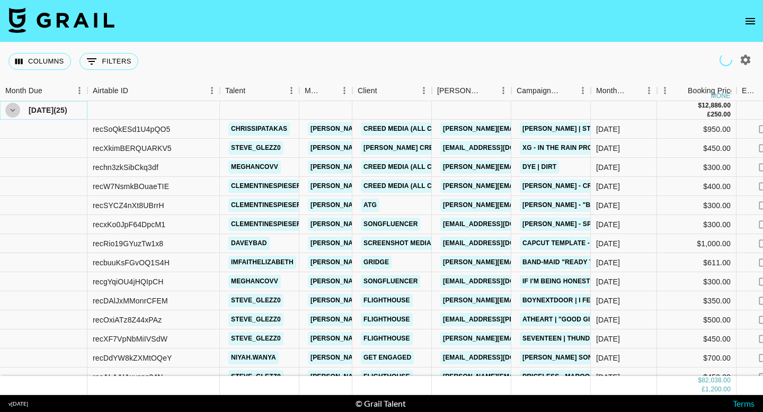
click at [12, 111] on icon "hide children" at bounding box center [13, 110] width 10 height 10
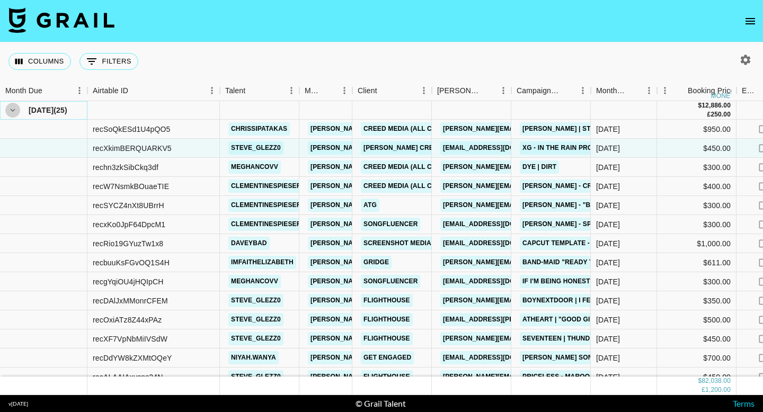
click at [11, 114] on icon "hide children" at bounding box center [13, 110] width 10 height 10
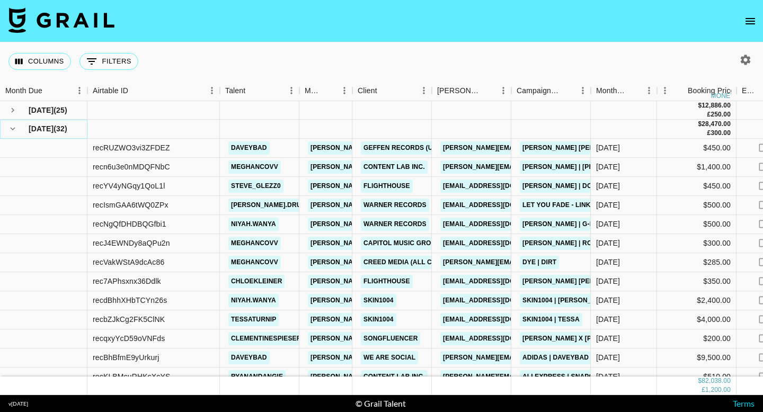
click at [12, 128] on icon "hide children" at bounding box center [13, 129] width 10 height 10
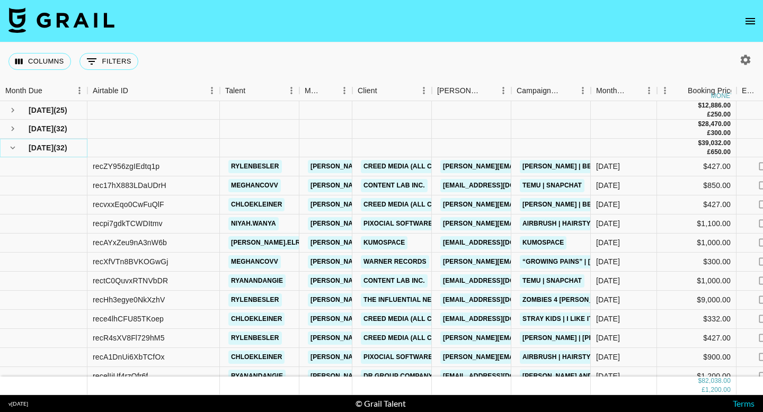
click at [12, 148] on icon "hide children" at bounding box center [13, 147] width 5 height 3
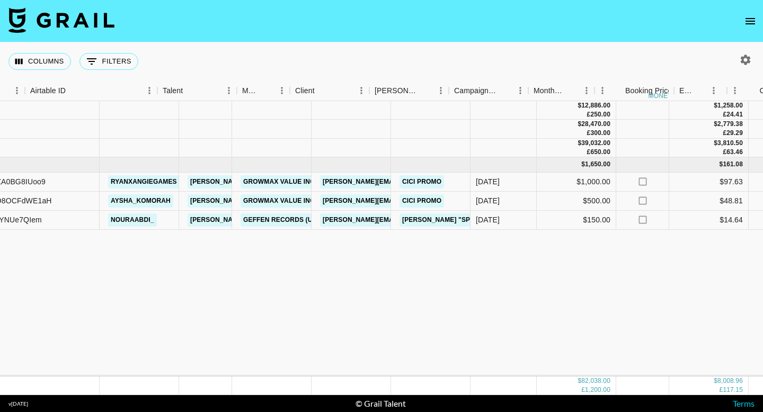
scroll to position [0, 158]
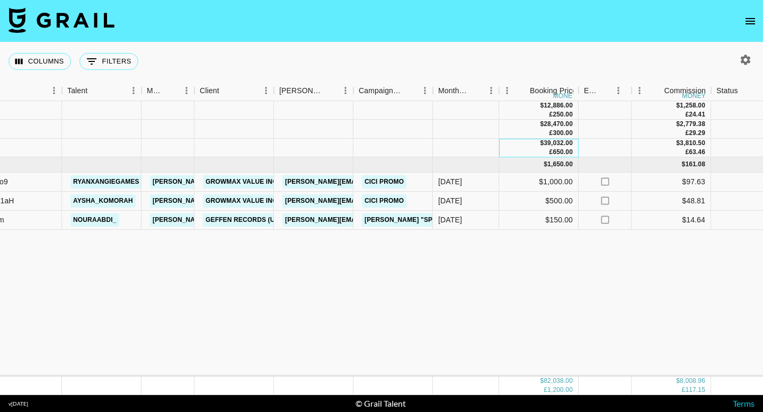
click at [503, 146] on div "$ 39,032.00 £ 650.00" at bounding box center [538, 148] width 79 height 19
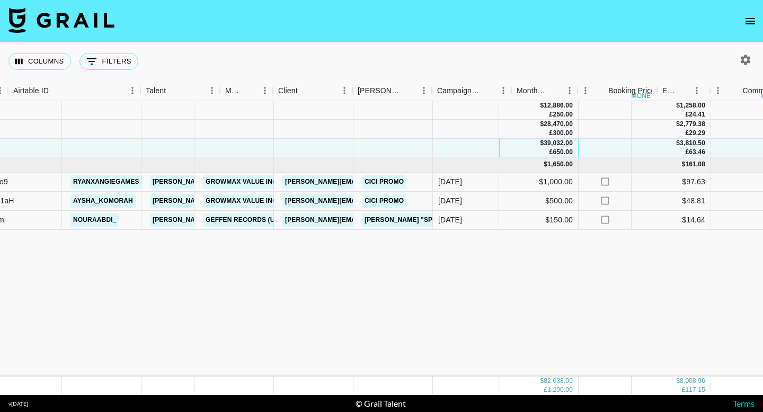
scroll to position [0, 0]
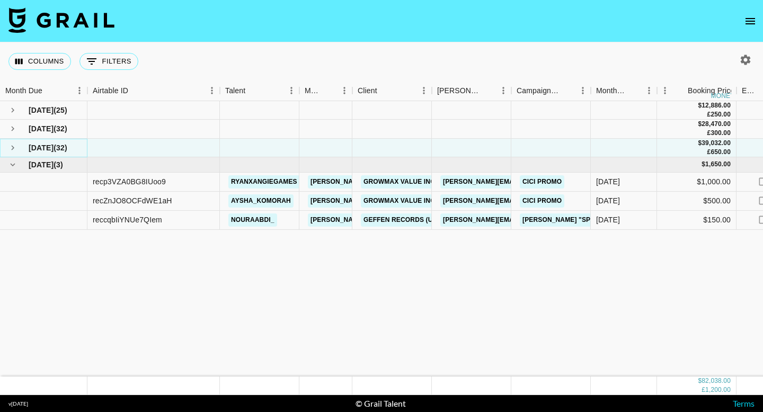
click at [9, 150] on icon "see children" at bounding box center [13, 148] width 10 height 10
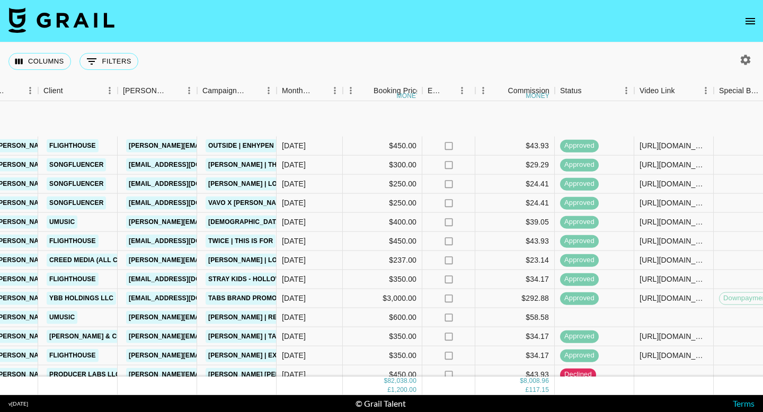
scroll to position [436, 314]
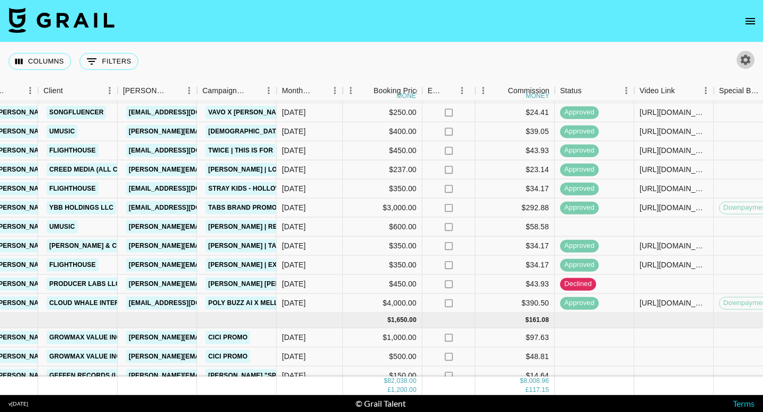
click at [750, 58] on icon "button" at bounding box center [745, 59] width 13 height 13
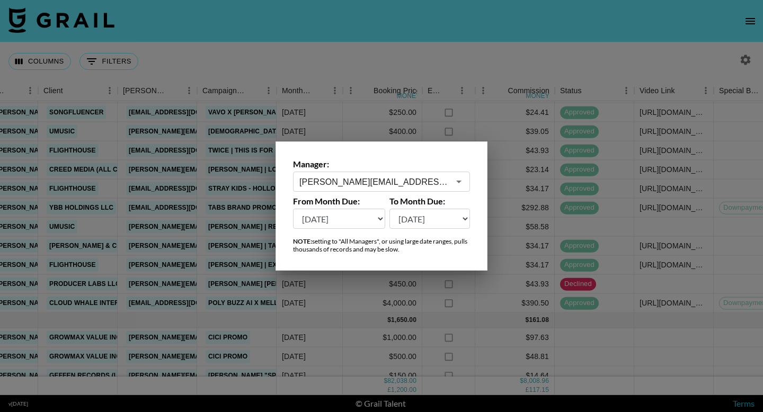
click at [319, 224] on select "[DATE] [DATE] '[DATE] May '[DATE] Mar '[DATE] Jan '[DATE] Nov '[DATE] Sep '[DAT…" at bounding box center [339, 219] width 92 height 20
select select "[DATE]"
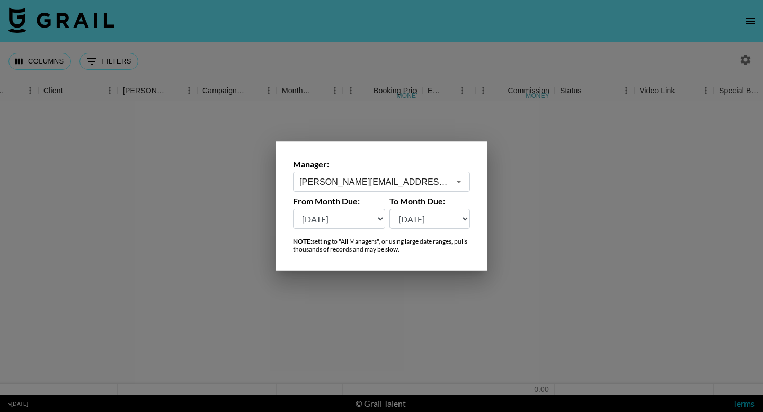
scroll to position [0, 314]
click at [353, 31] on div at bounding box center [381, 206] width 763 height 412
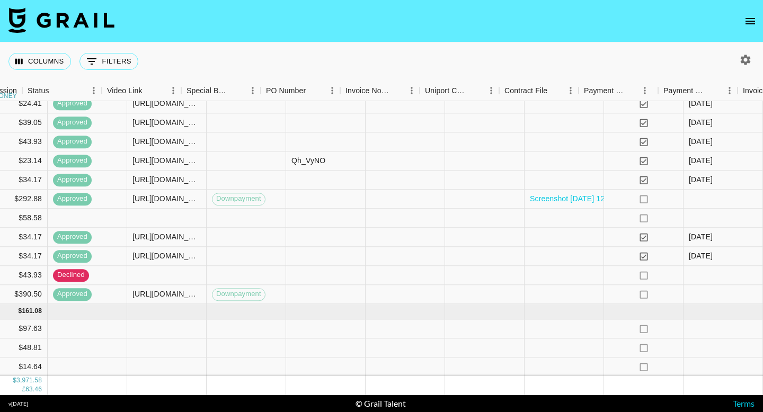
scroll to position [426, 943]
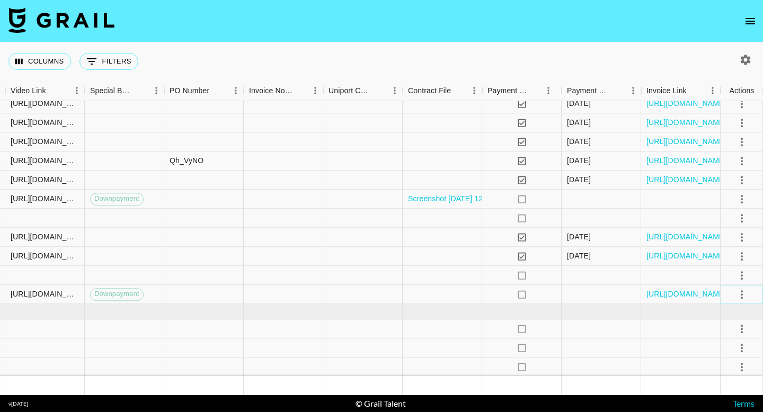
click at [743, 293] on icon "select merge strategy" at bounding box center [741, 294] width 13 height 13
click at [714, 370] on li "Cancel" at bounding box center [728, 374] width 69 height 19
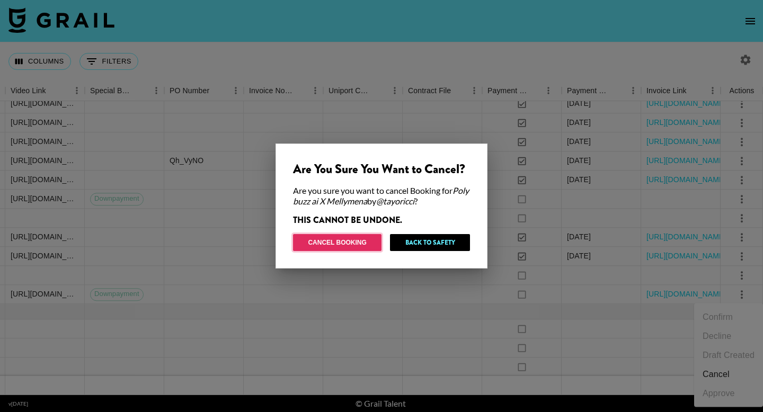
click at [328, 241] on button "Cancel Booking" at bounding box center [337, 242] width 88 height 17
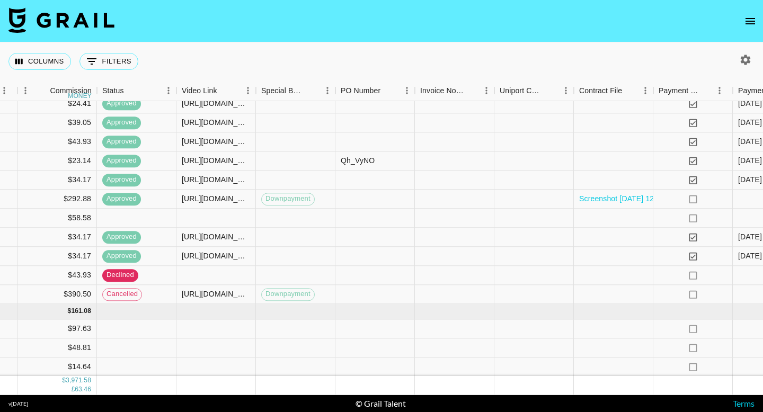
scroll to position [426, 539]
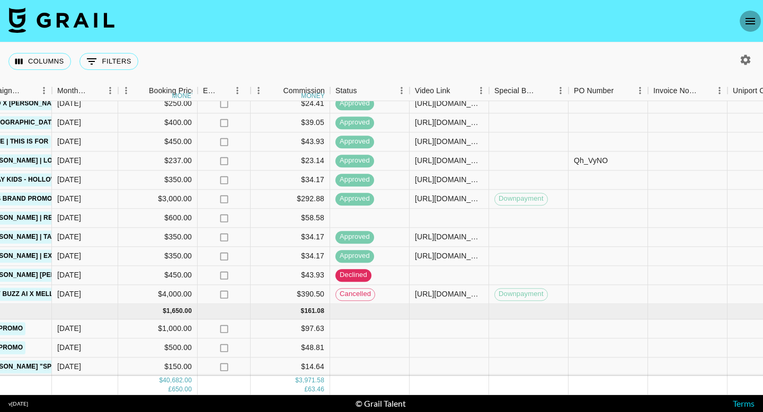
click at [748, 21] on icon "open drawer" at bounding box center [749, 21] width 13 height 13
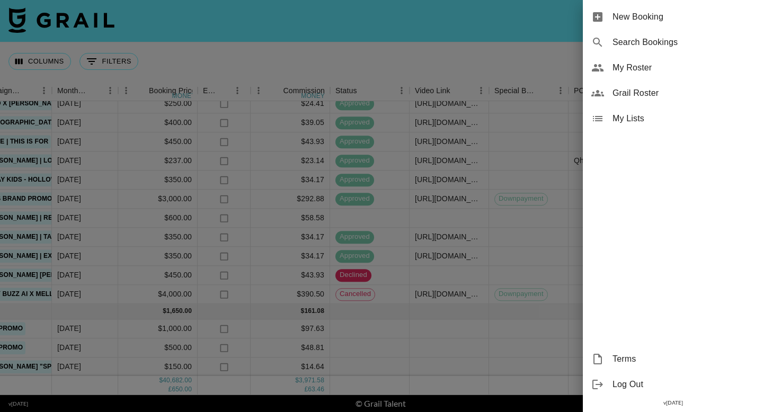
click at [625, 15] on span "New Booking" at bounding box center [683, 17] width 142 height 13
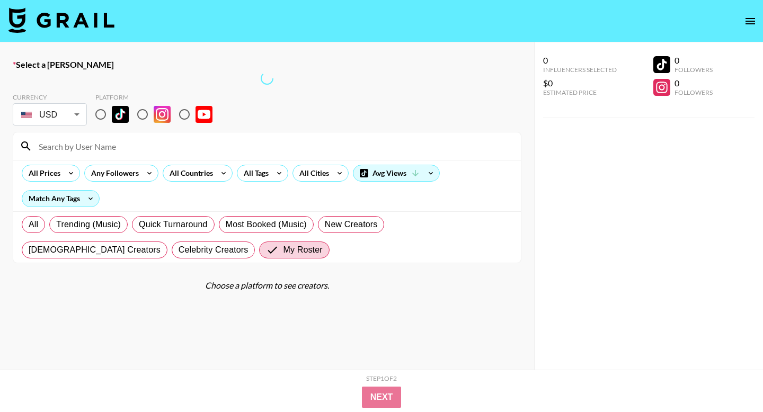
click at [111, 147] on input at bounding box center [273, 146] width 482 height 17
click at [84, 149] on input "suki" at bounding box center [273, 146] width 482 height 17
click at [89, 151] on input "suki" at bounding box center [273, 146] width 482 height 17
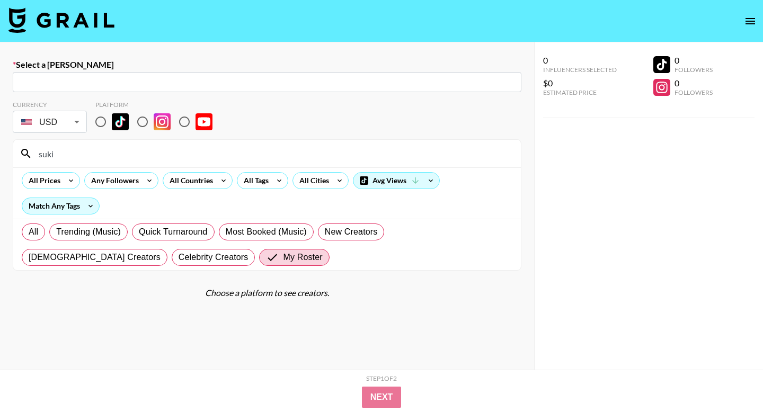
click at [66, 149] on input "suki" at bounding box center [273, 153] width 482 height 17
type input "tayo"
click at [64, 85] on input "text" at bounding box center [267, 82] width 496 height 12
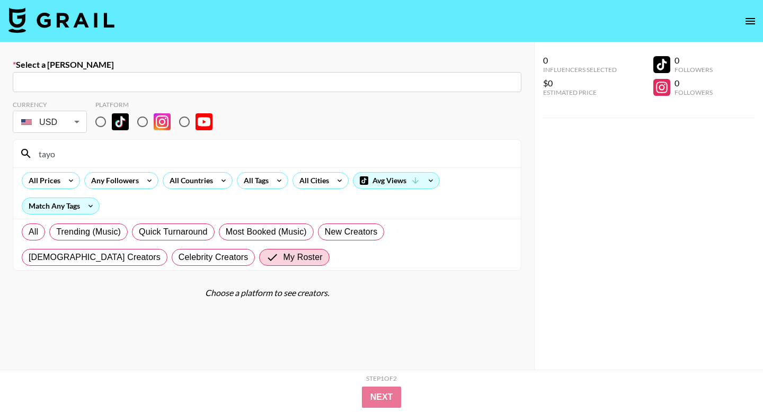
click at [64, 85] on input "text" at bounding box center [267, 82] width 496 height 12
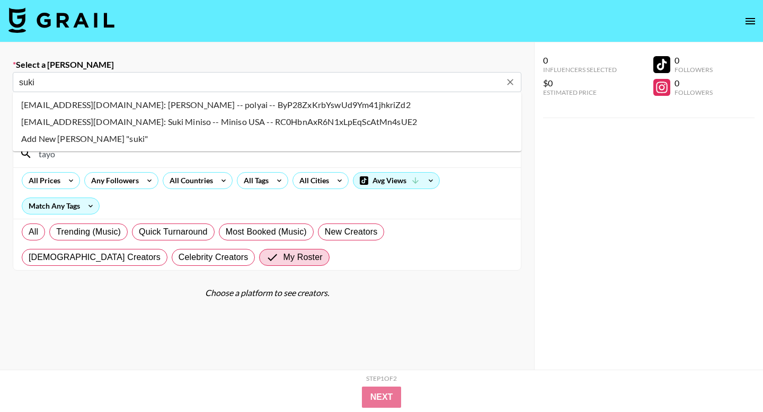
type input "[EMAIL_ADDRESS]: Suki n/a -- PolyBuzz -- bqOIFA32ekeWXBgKDTLCaSPhUs23"
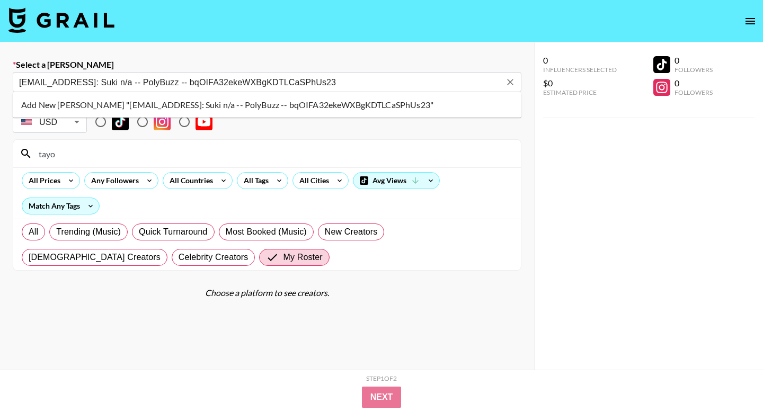
click at [76, 111] on li "Add New [PERSON_NAME] "[EMAIL_ADDRESS]: Suki n/a -- PolyBuzz -- bqOIFA32ekeWXBg…" at bounding box center [267, 104] width 508 height 17
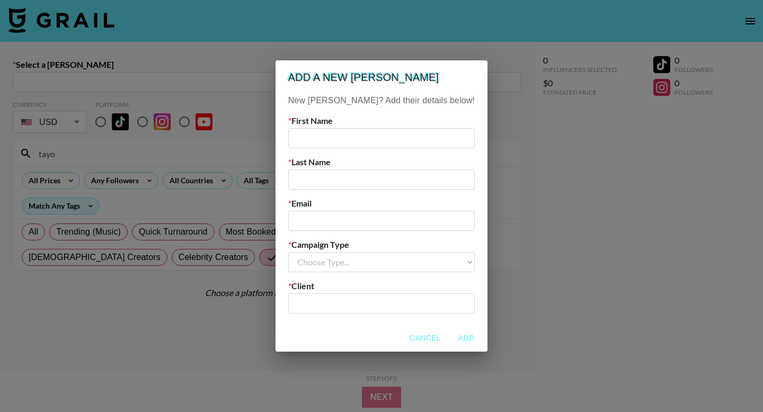
click at [220, 153] on div "Add a new [PERSON_NAME] New [PERSON_NAME]? Add their details below! First Name …" at bounding box center [381, 206] width 763 height 412
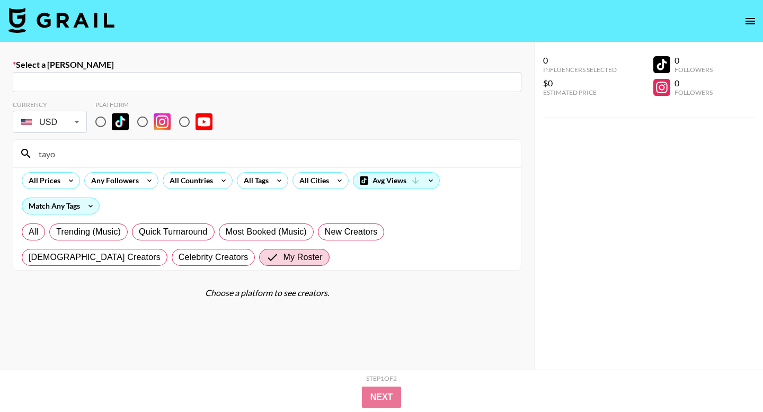
click at [171, 83] on input "text" at bounding box center [267, 82] width 496 height 12
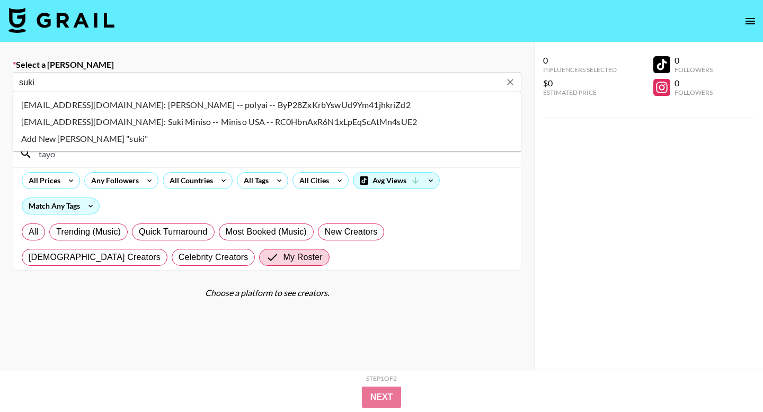
type input "[EMAIL_ADDRESS]: Suki n/a -- PolyBuzz -- bqOIFA32ekeWXBgKDTLCaSPhUs23"
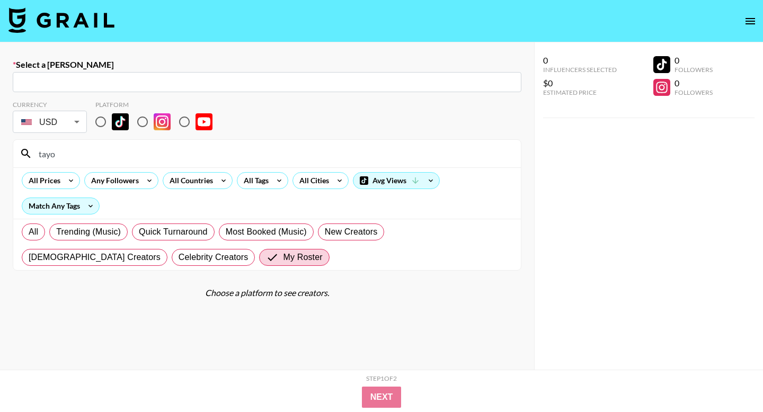
click at [110, 154] on input "tayo" at bounding box center [273, 153] width 482 height 17
click at [97, 91] on div "​" at bounding box center [267, 82] width 508 height 20
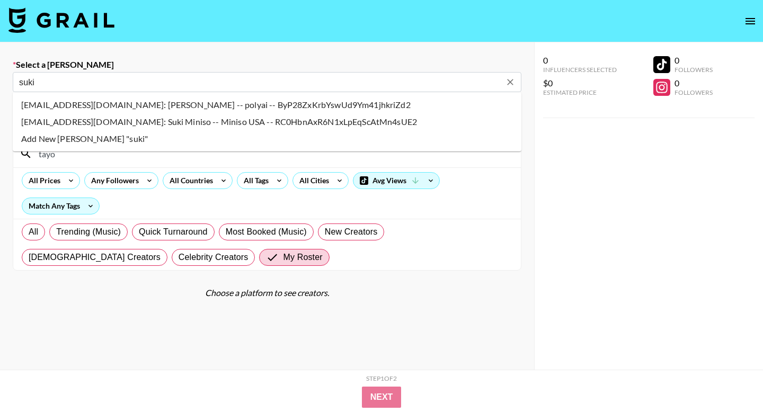
click at [92, 87] on input "suki" at bounding box center [259, 82] width 481 height 12
type input "[EMAIL_ADDRESS]: Suki n/a -- PolyBuzz -- bqOIFA32ekeWXBgKDTLCaSPhUs23"
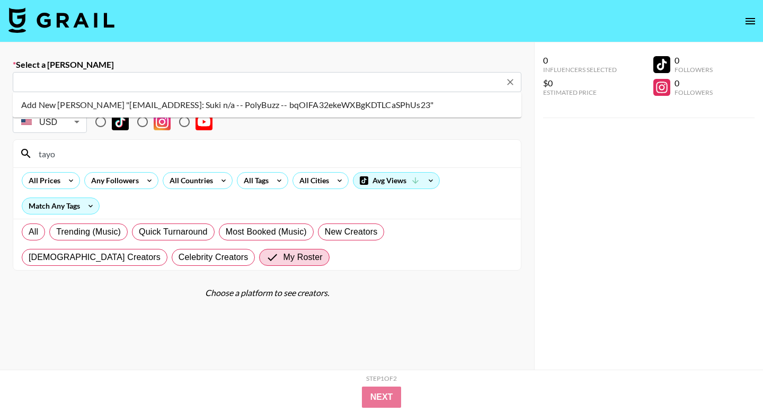
click at [253, 56] on div "Select a [PERSON_NAME] ​ Currency USD USD ​ Platform tayo All Prices Any Follow…" at bounding box center [267, 243] width 534 height 402
click at [214, 88] on div "​" at bounding box center [267, 82] width 508 height 20
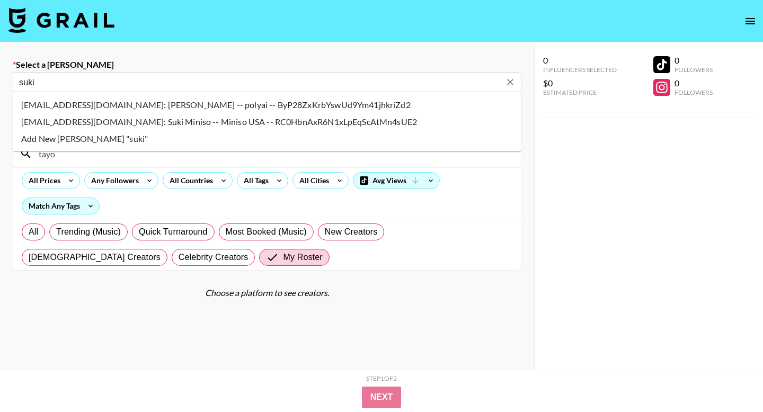
type input "[EMAIL_ADDRESS]: Suki n/a -- PolyBuzz -- bqOIFA32ekeWXBgKDTLCaSPhUs23"
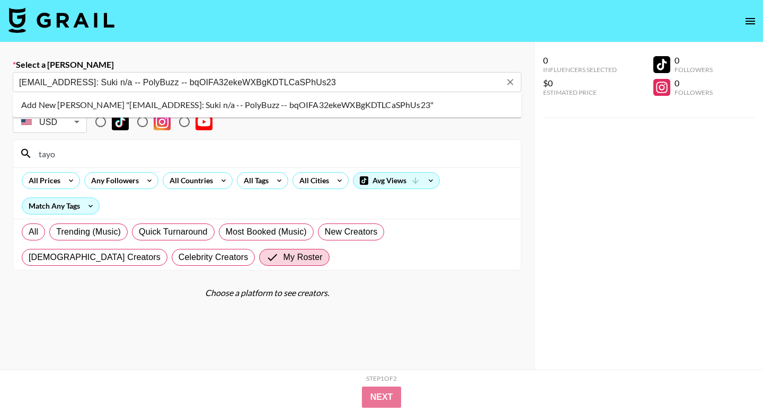
click at [176, 103] on li "Add New [PERSON_NAME] "[EMAIL_ADDRESS]: Suki n/a -- PolyBuzz -- bqOIFA32ekeWXBg…" at bounding box center [267, 104] width 508 height 17
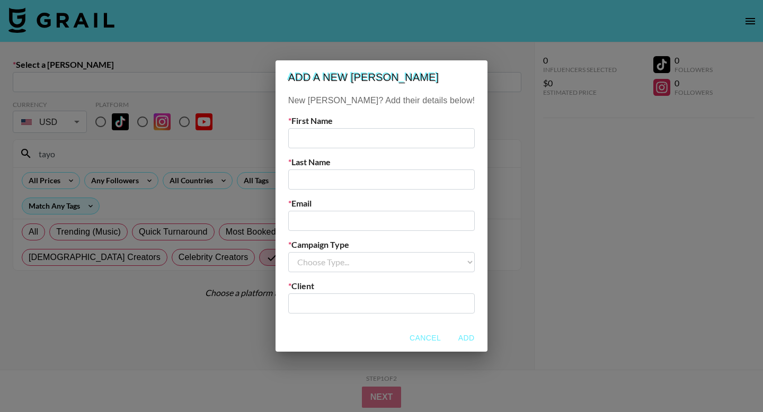
click at [454, 40] on div "Add a new [PERSON_NAME] New [PERSON_NAME]? Add their details below! First Name …" at bounding box center [381, 206] width 763 height 412
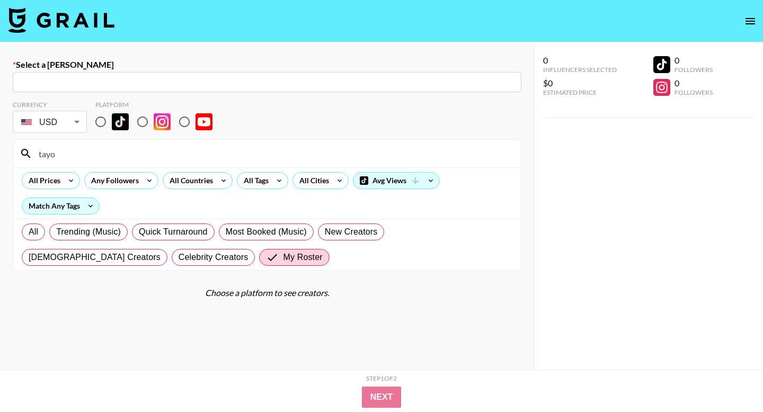
click at [272, 87] on input "text" at bounding box center [267, 82] width 496 height 12
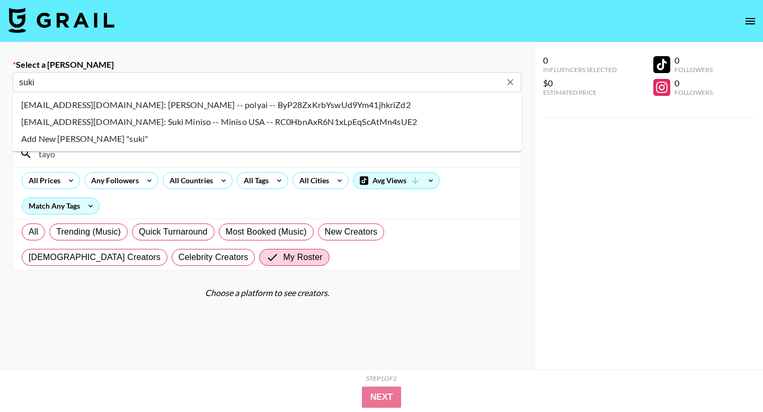
click at [312, 106] on li "[EMAIL_ADDRESS][DOMAIN_NAME]: [PERSON_NAME] -- polyai -- ByP28ZxKrbYswUd9Ym41jh…" at bounding box center [267, 104] width 508 height 17
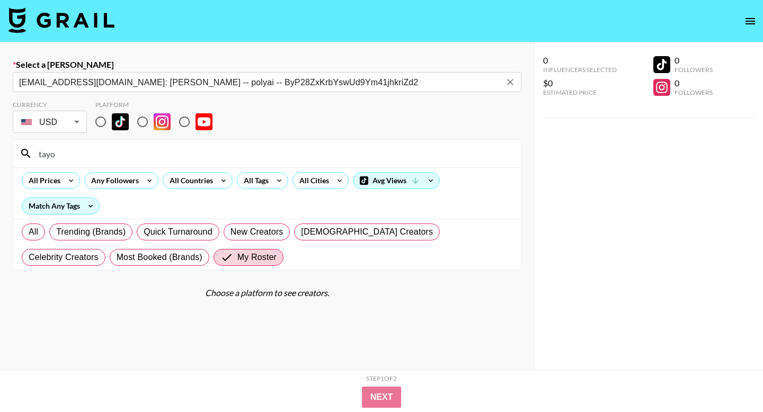
type input "[EMAIL_ADDRESS][DOMAIN_NAME]: [PERSON_NAME] -- polyai -- ByP28ZxKrbYswUd9Ym41jh…"
click at [325, 51] on div "Select a [PERSON_NAME] [EMAIL_ADDRESS][DOMAIN_NAME]: [PERSON_NAME] -- polyai --…" at bounding box center [267, 243] width 534 height 402
click at [139, 155] on input "tayo" at bounding box center [273, 153] width 482 height 17
click at [82, 150] on input "tayo" at bounding box center [273, 153] width 482 height 17
click at [101, 124] on input "radio" at bounding box center [100, 122] width 22 height 22
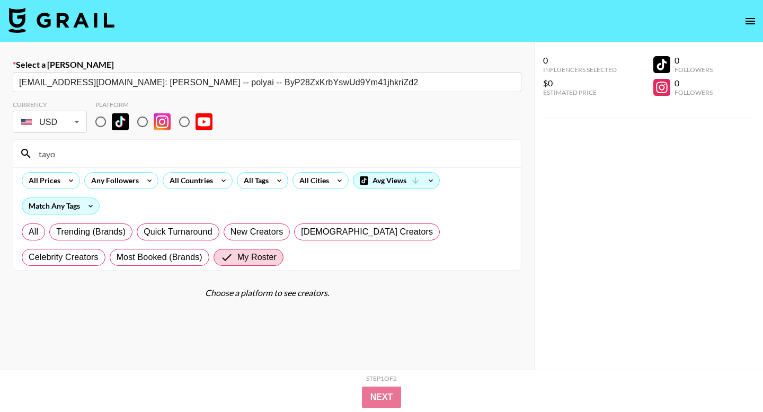
radio input "true"
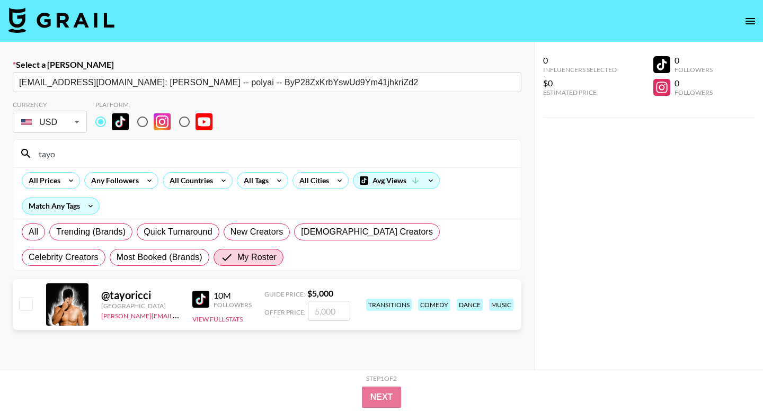
click at [29, 300] on input "checkbox" at bounding box center [25, 303] width 13 height 13
checkbox input "true"
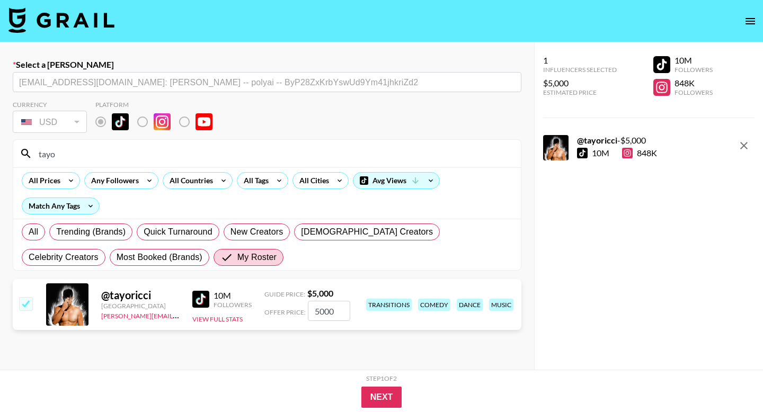
click at [312, 310] on input "5000" at bounding box center [329, 311] width 42 height 20
type input "4000"
click at [384, 401] on button "Next" at bounding box center [381, 397] width 41 height 21
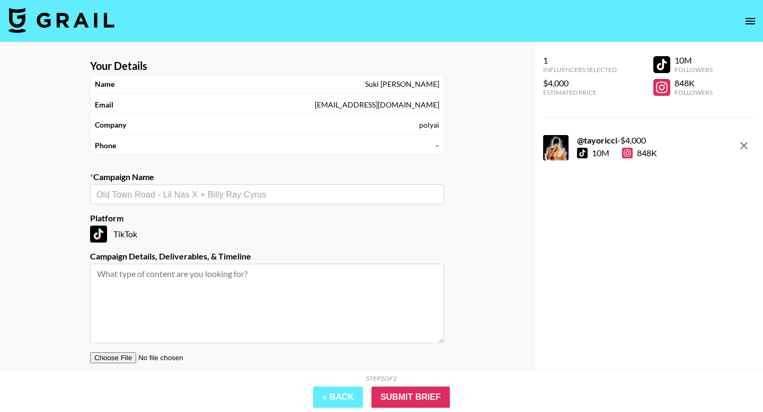
click at [247, 194] on input "text" at bounding box center [266, 195] width 341 height 12
click at [257, 216] on li "Add New Campaign: "Poly Buzz AI | [DATE]"" at bounding box center [267, 217] width 354 height 17
type input "Poly Buzz AI | [DATE]"
click at [194, 283] on textarea at bounding box center [267, 303] width 354 height 79
type textarea "Cross post on YT, TT, IG."
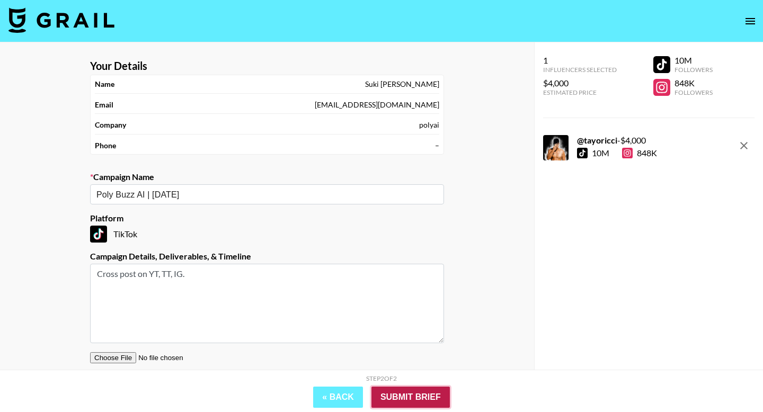
click at [415, 400] on input "Submit Brief" at bounding box center [410, 397] width 78 height 21
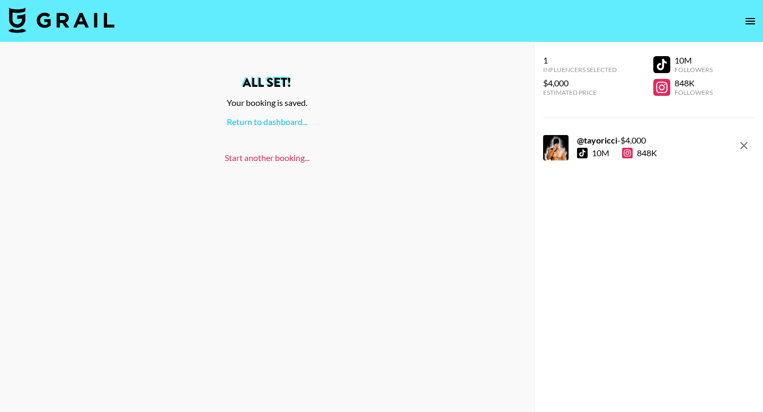
click at [262, 157] on link "Start another booking..." at bounding box center [267, 158] width 85 height 10
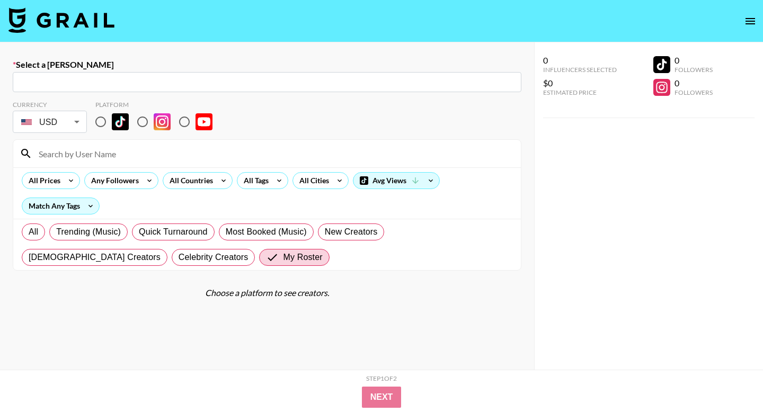
click at [46, 24] on img at bounding box center [61, 19] width 106 height 25
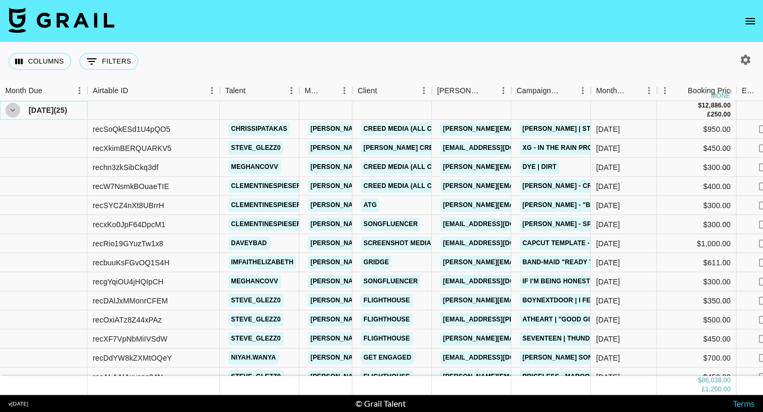
click at [10, 111] on icon "hide children" at bounding box center [13, 110] width 10 height 10
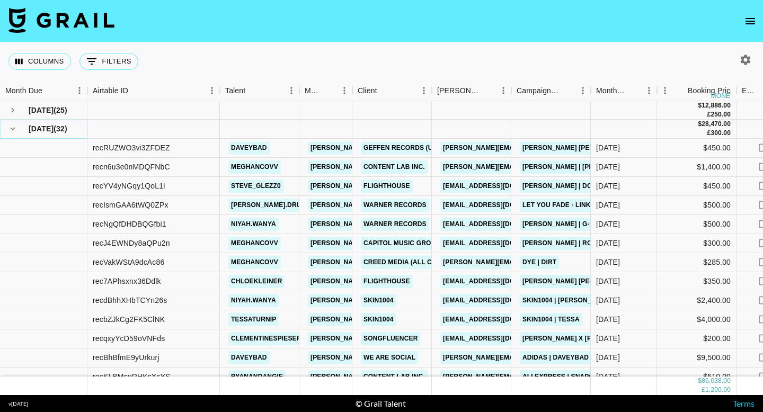
click at [11, 127] on icon "hide children" at bounding box center [13, 129] width 10 height 10
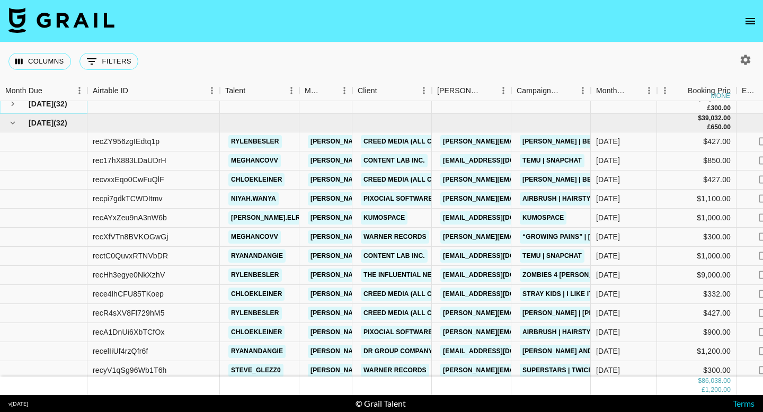
scroll to position [30, 0]
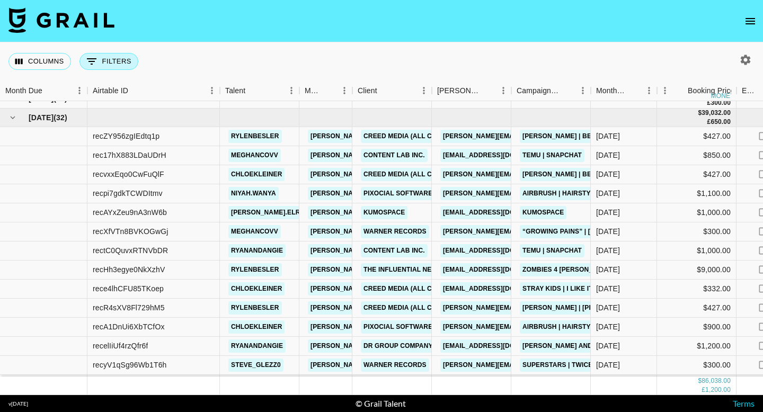
click at [112, 60] on button "0 Filters" at bounding box center [108, 61] width 59 height 17
select select "clientId"
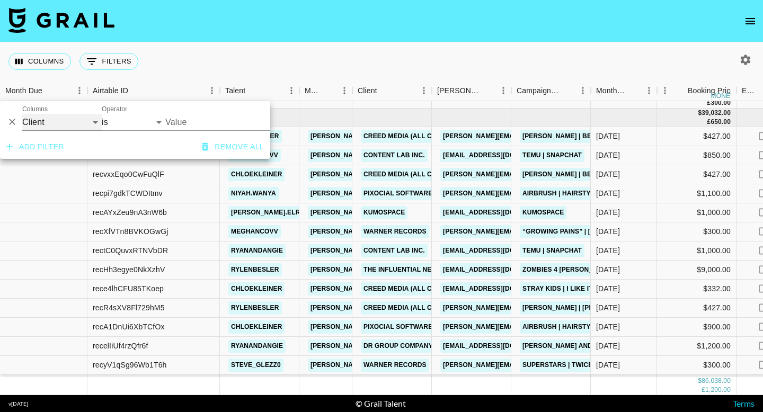
click at [49, 123] on select "Grail Platform ID Airtable ID Talent Manager Client Booker Campaign (Type) Date…" at bounding box center [61, 122] width 79 height 17
click at [196, 123] on input "Value" at bounding box center [236, 122] width 143 height 16
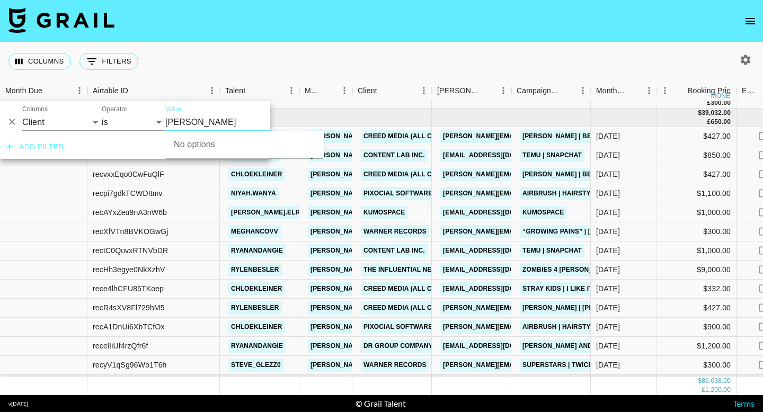
type input "martina"
click at [39, 123] on select "Grail Platform ID Airtable ID Talent Manager Client Booker Campaign (Type) Date…" at bounding box center [61, 122] width 79 height 17
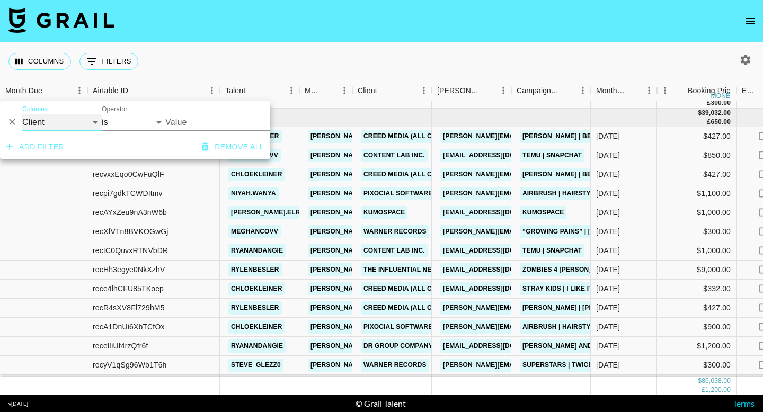
select select "bookerId"
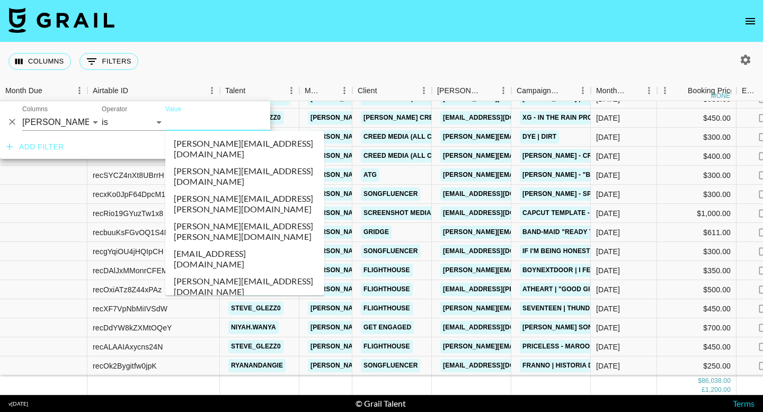
click at [193, 120] on input "Value" at bounding box center [236, 122] width 143 height 16
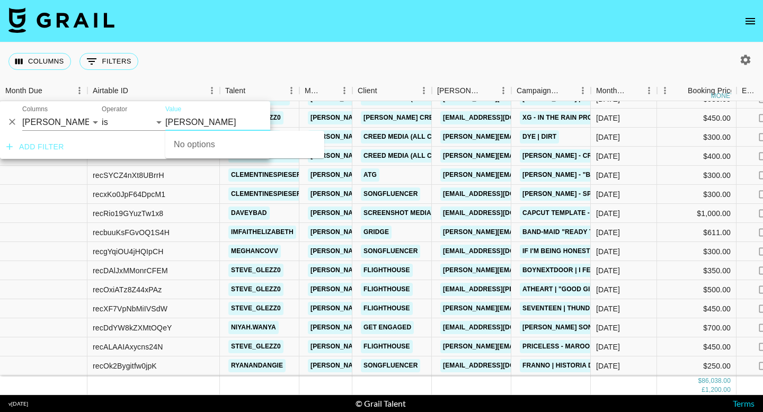
type input "martina"
click at [49, 126] on select "Grail Platform ID Airtable ID Talent Manager Client Booker Campaign (Type) Date…" at bounding box center [61, 122] width 79 height 17
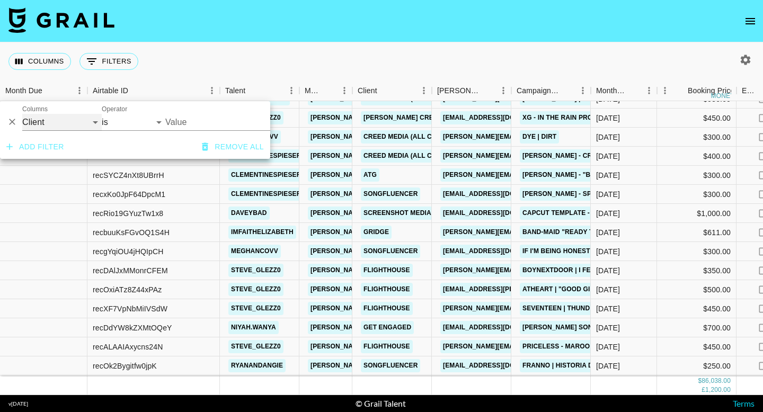
click at [28, 124] on select "Grail Platform ID Airtable ID Talent Manager Client Booker Campaign (Type) Date…" at bounding box center [61, 122] width 79 height 17
select select "talentName"
select select "contains"
click at [185, 121] on input "Value" at bounding box center [215, 122] width 101 height 17
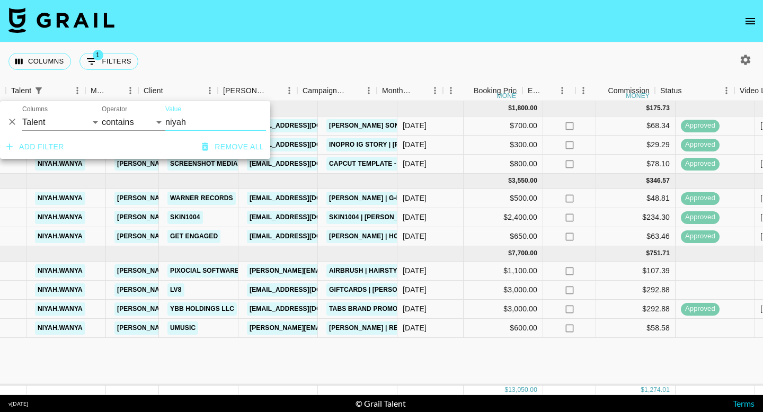
scroll to position [0, 186]
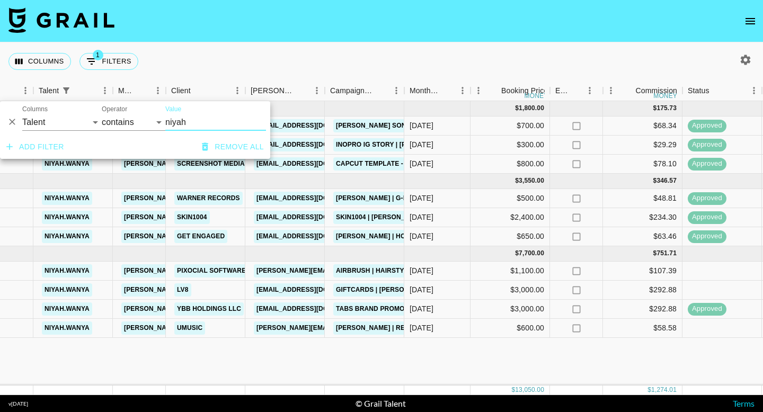
type input "niyah"
click at [419, 293] on div "[DATE]" at bounding box center [421, 289] width 24 height 11
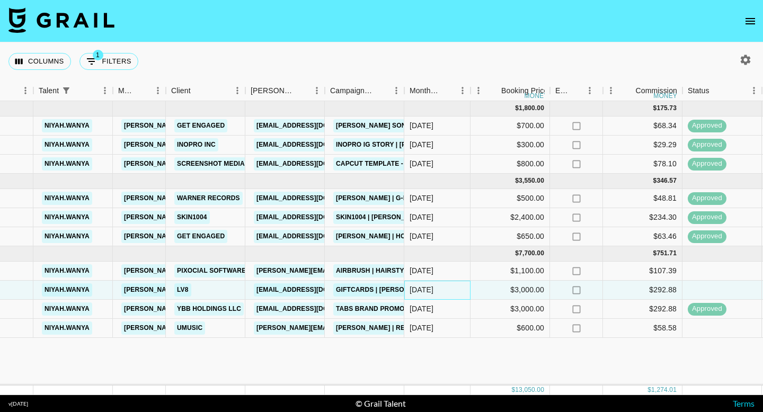
click at [422, 292] on div "[DATE]" at bounding box center [421, 289] width 24 height 11
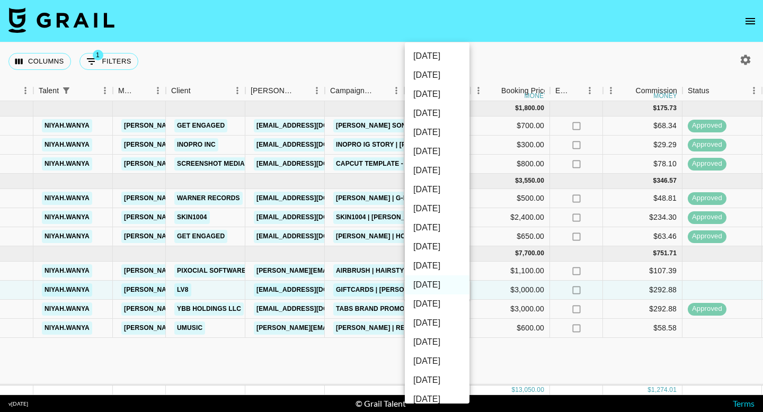
click at [422, 292] on body "Columns 1 Filters + Booking Month Due Airtable ID Talent Manager Client Booker …" at bounding box center [381, 206] width 763 height 412
click at [425, 289] on li "[DATE]" at bounding box center [437, 284] width 65 height 19
click at [333, 340] on div at bounding box center [381, 206] width 763 height 412
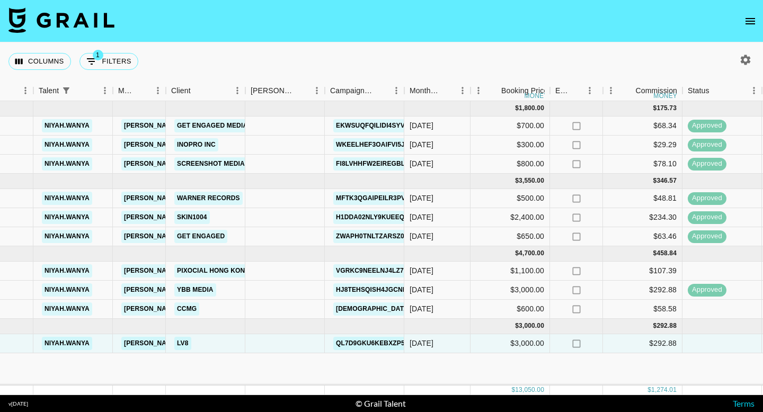
click at [750, 17] on icon "open drawer" at bounding box center [749, 21] width 13 height 13
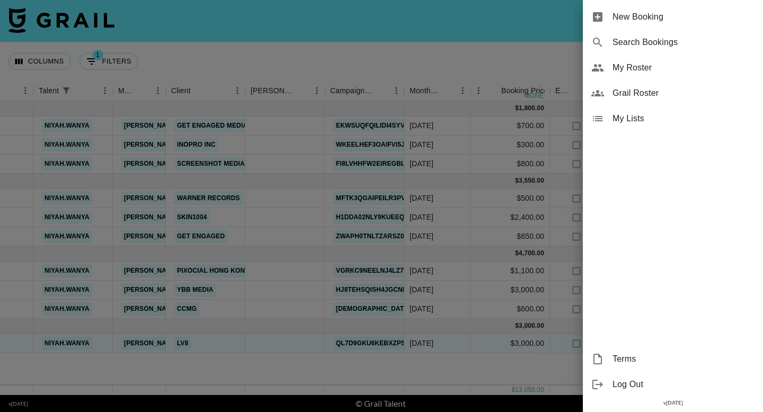
click at [623, 19] on span "New Booking" at bounding box center [683, 17] width 142 height 13
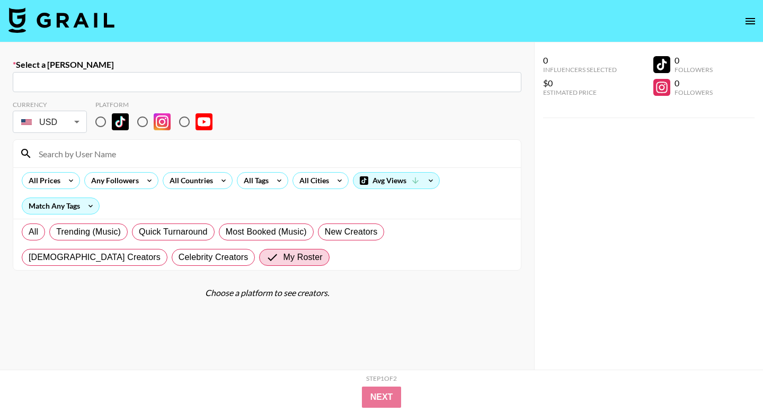
click at [226, 81] on input "text" at bounding box center [267, 82] width 496 height 12
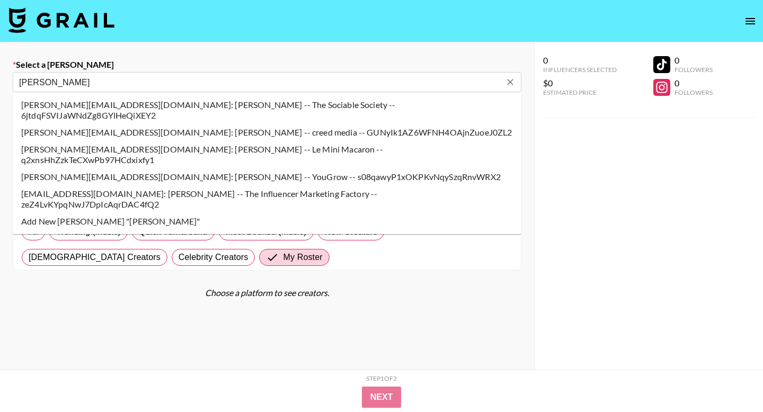
click at [238, 125] on li "martina@creedmedia.com: martina nemah -- creed media -- GUNyIk1AZ6WFNH4OAjnZuoe…" at bounding box center [267, 132] width 508 height 17
type input "martina@creedmedia.com: martina nemah -- creed media -- GUNyIk1AZ6WFNH4OAjnZuoe…"
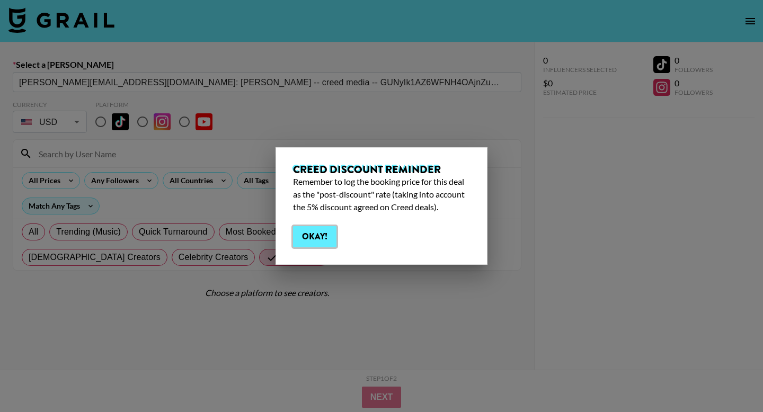
click at [323, 236] on button "Okay!" at bounding box center [314, 236] width 43 height 21
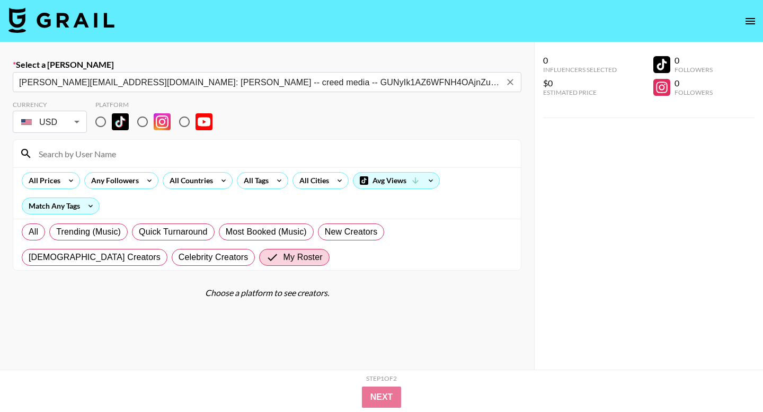
click at [118, 149] on input at bounding box center [273, 153] width 482 height 17
type input "niyah"
click at [142, 123] on input "radio" at bounding box center [142, 122] width 22 height 22
radio input "true"
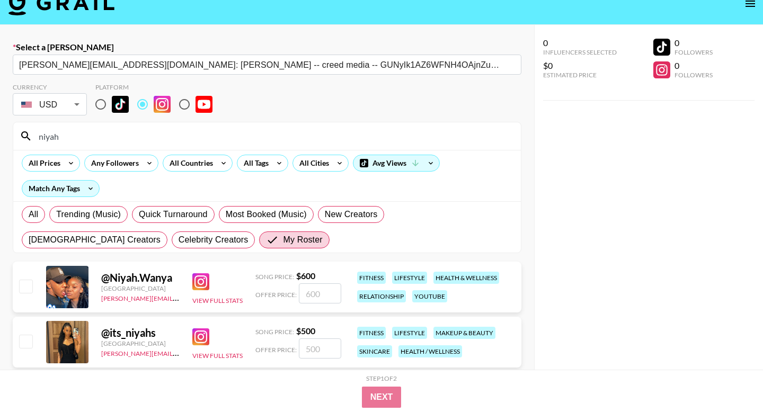
scroll to position [18, 0]
click at [316, 293] on input "number" at bounding box center [320, 293] width 42 height 20
type input "5"
checkbox input "true"
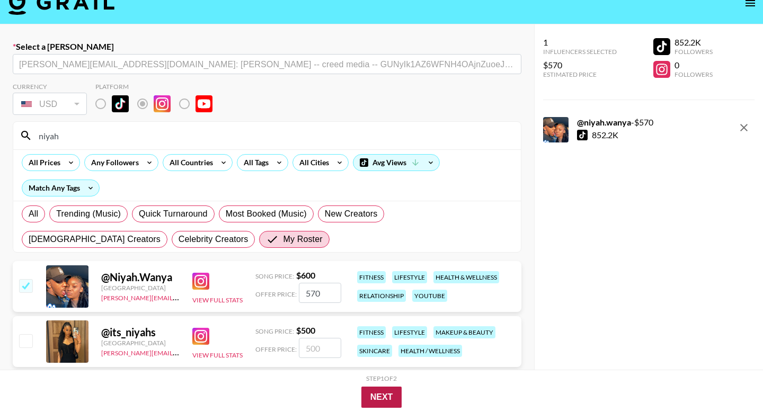
type input "570"
click at [396, 397] on button "Next" at bounding box center [381, 397] width 41 height 21
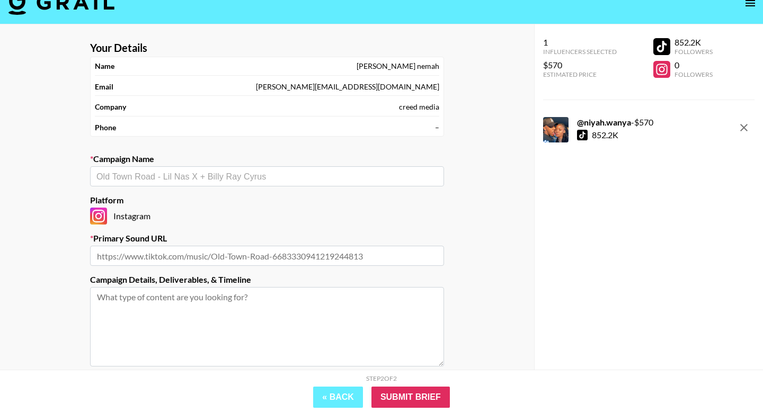
click at [171, 175] on input "text" at bounding box center [266, 177] width 341 height 12
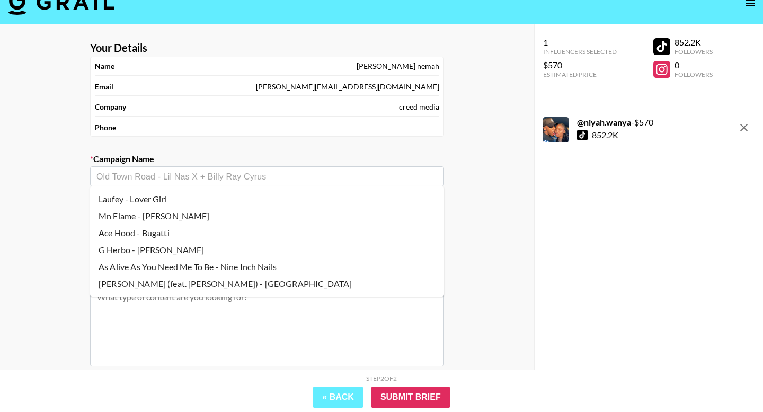
click at [173, 279] on li "Nicki Minaj (feat. Lil Wayne) - High School" at bounding box center [267, 283] width 354 height 17
type input "Nicki Minaj (feat. Lil Wayne) - High School"
type input "https://www.instagram.com/reels/audio/580723199115175"
type textarea "TikTok -- TikTok -- Instagram -- Instagram --"
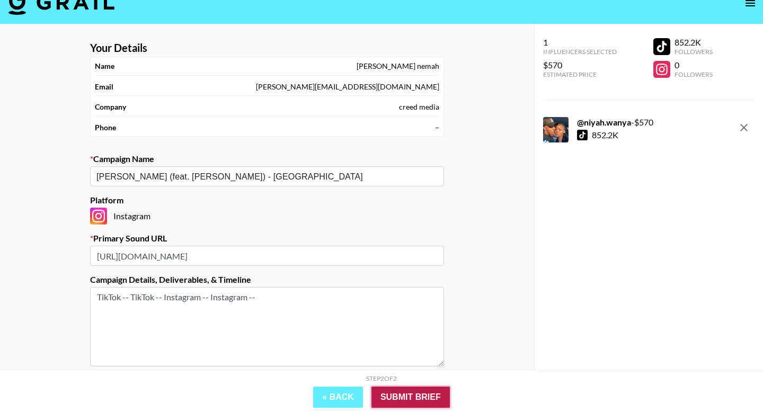
click at [418, 395] on input "Submit Brief" at bounding box center [410, 397] width 78 height 21
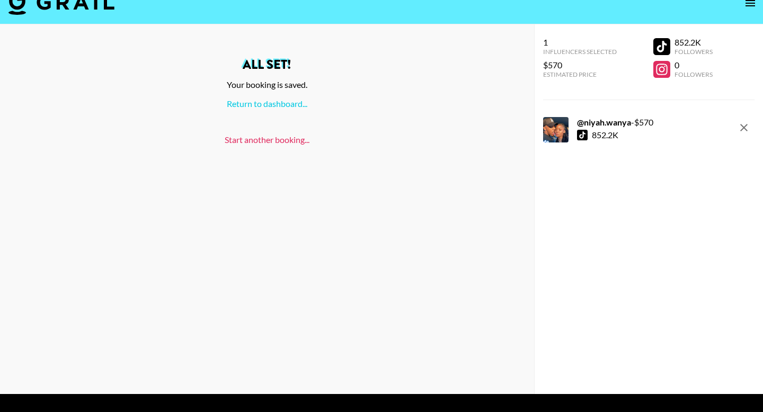
click at [255, 144] on link "Start another booking..." at bounding box center [267, 140] width 85 height 10
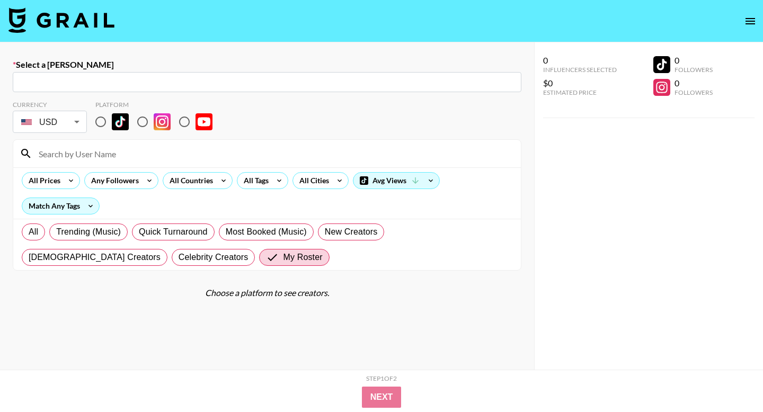
click at [174, 76] on input "text" at bounding box center [267, 82] width 496 height 12
click at [174, 82] on input "text" at bounding box center [267, 82] width 496 height 12
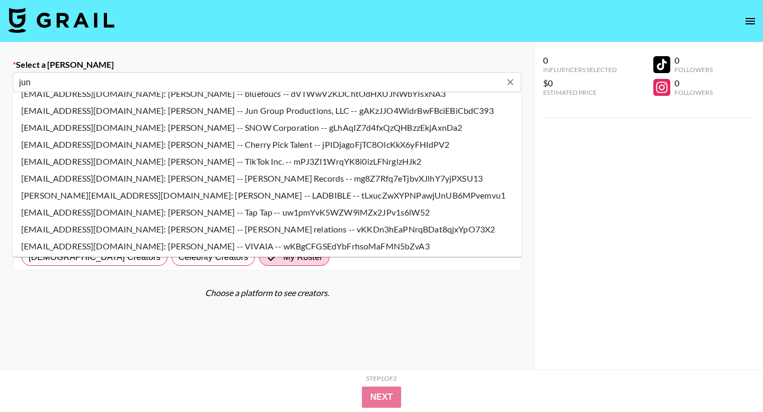
scroll to position [179, 0]
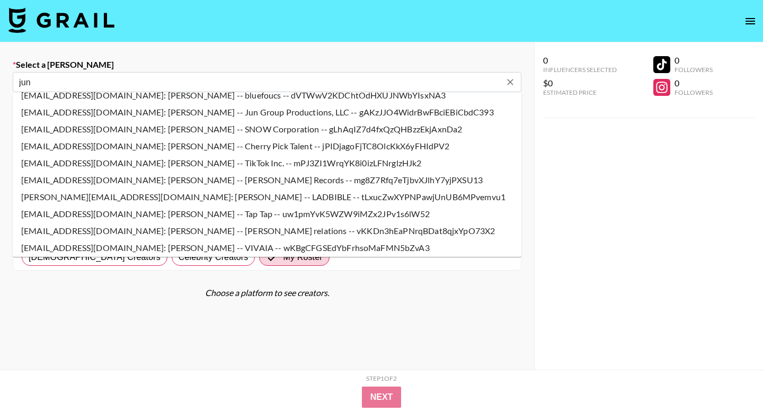
click at [79, 183] on li "jun.park@warnerrecords.com: Jun Park -- Warner Records -- mg8Z7Rfq7eTjbvXJlhY7y…" at bounding box center [267, 180] width 508 height 17
type input "jun.park@warnerrecords.com: Jun Park -- Warner Records -- mg8Z7Rfq7eTjbvXJlhY7y…"
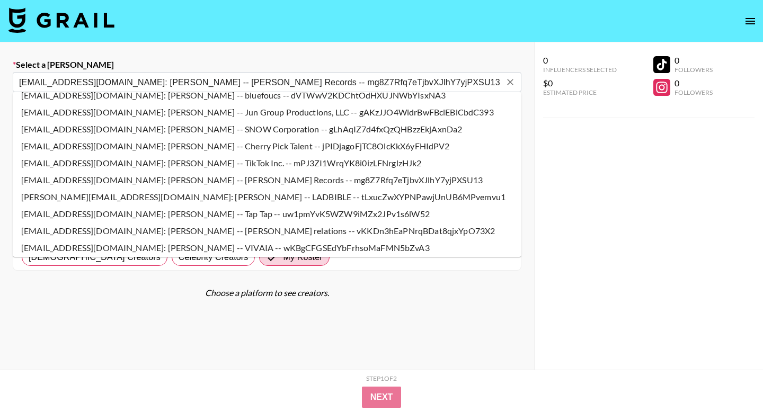
select select "Song"
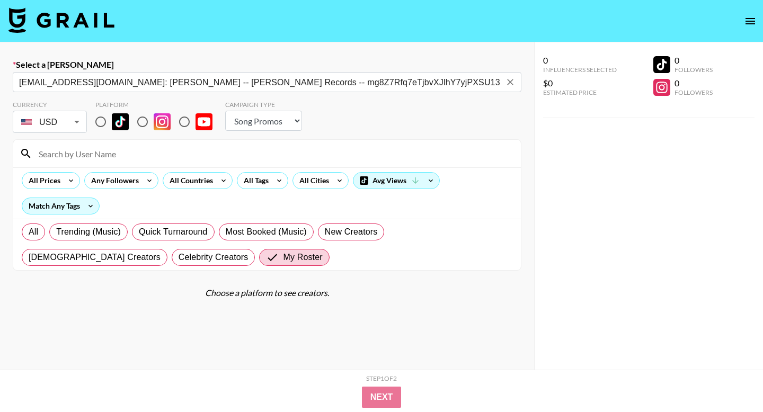
type input "jun.park@warnerrecords.com: Jun Park -- Warner Records -- mg8Z7Rfq7eTjbvXJlhY7y…"
click at [80, 150] on input at bounding box center [273, 153] width 482 height 17
type input "niyah"
click at [100, 120] on input "radio" at bounding box center [100, 122] width 22 height 22
radio input "true"
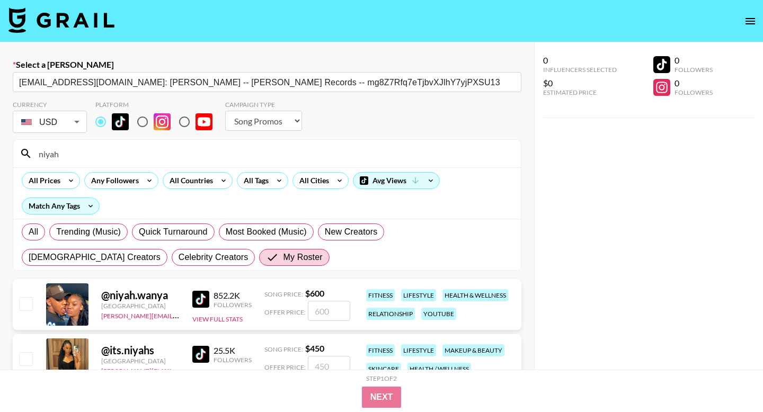
click at [318, 304] on input "number" at bounding box center [329, 311] width 42 height 20
type input "6"
checkbox input "true"
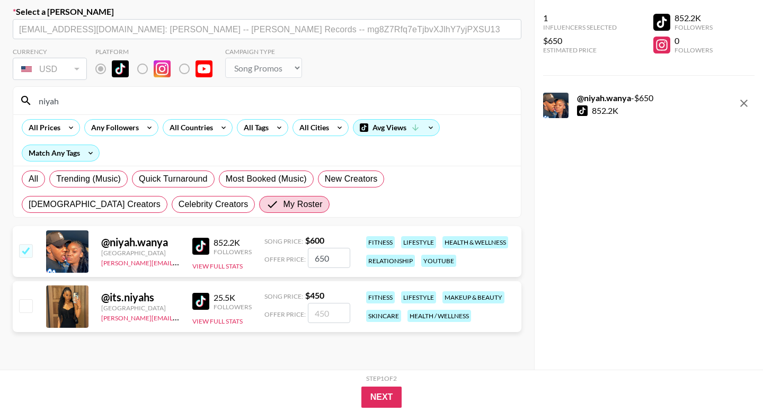
scroll to position [75, 0]
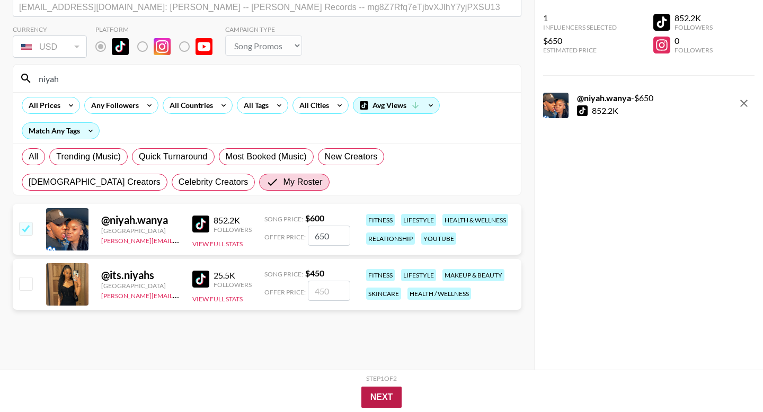
type input "650"
click at [379, 396] on button "Next" at bounding box center [381, 397] width 41 height 21
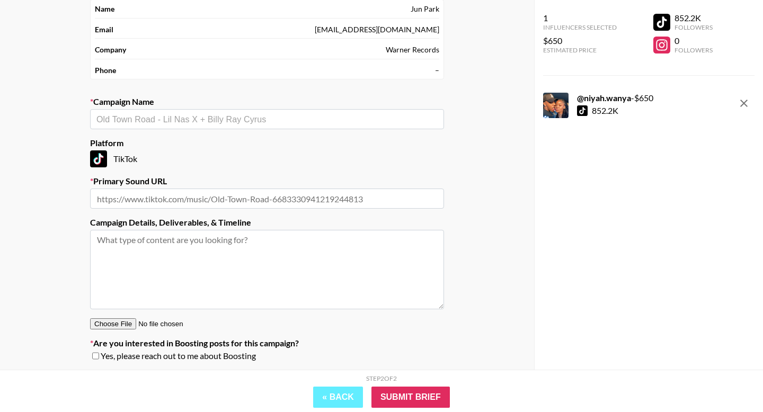
click at [174, 124] on input "text" at bounding box center [266, 119] width 341 height 12
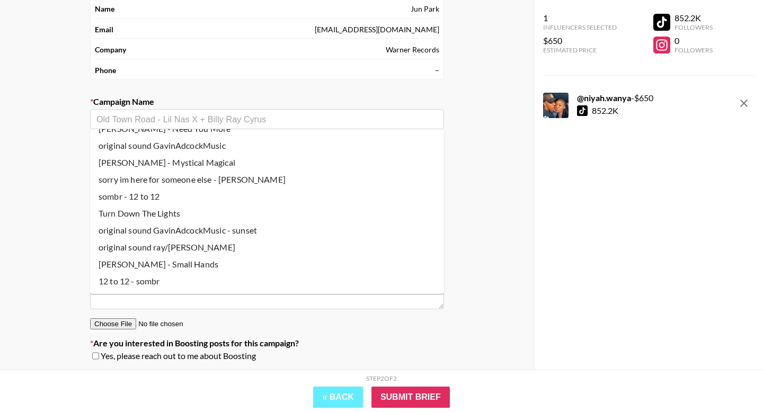
scroll to position [13, 0]
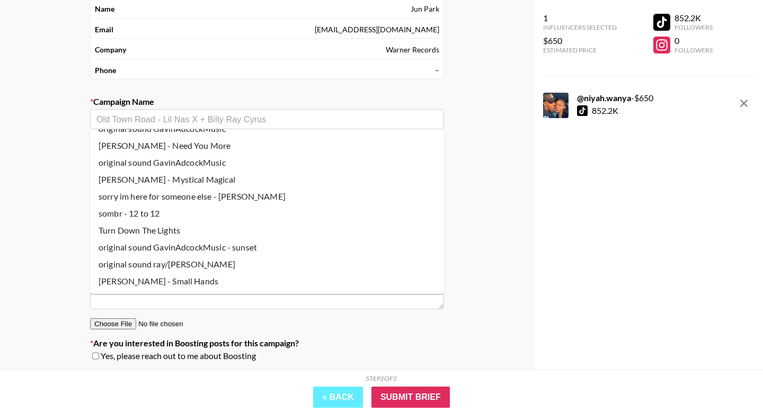
click at [148, 212] on li "sombr - 12 to 12" at bounding box center [267, 213] width 354 height 17
type input "sombr - 12 to 12"
type input "https://www.tiktok.com/music/12-to-12-by-sombr-out-july-24th-7523755526438898462"
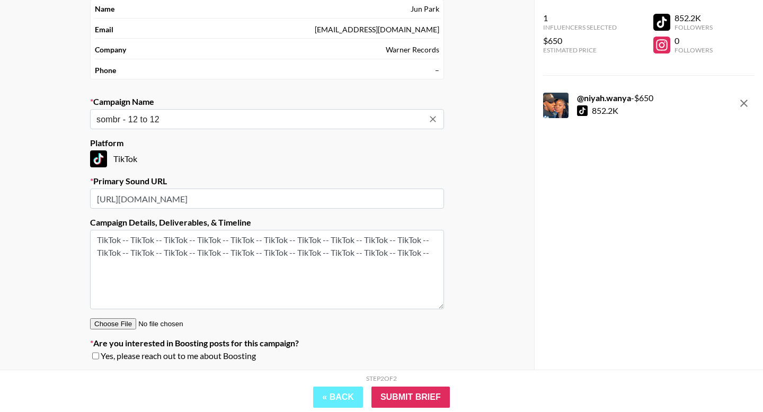
click at [311, 262] on textarea "TikTok -- TikTok -- TikTok -- TikTok -- TikTok -- TikTok -- TikTok -- TikTok --…" at bounding box center [267, 269] width 354 height 79
drag, startPoint x: 340, startPoint y: 275, endPoint x: 130, endPoint y: 239, distance: 213.3
click at [130, 239] on textarea "TikTok -- TikTok -- TikTok -- TikTok -- TikTok -- TikTok -- TikTok -- TikTok --…" at bounding box center [267, 269] width 354 height 79
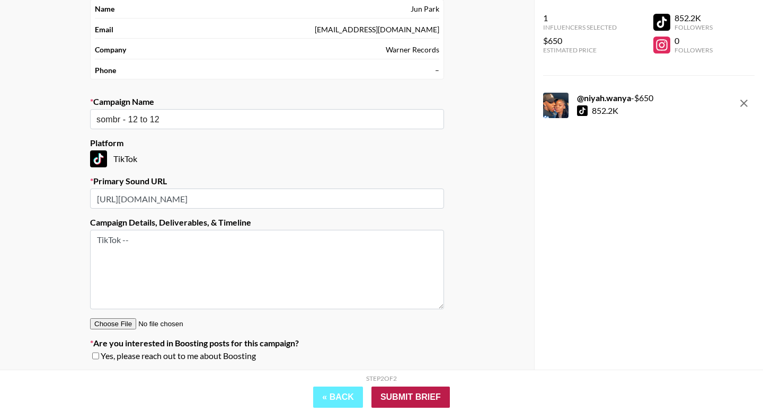
type textarea "TikTok --"
click at [415, 399] on input "Submit Brief" at bounding box center [410, 397] width 78 height 21
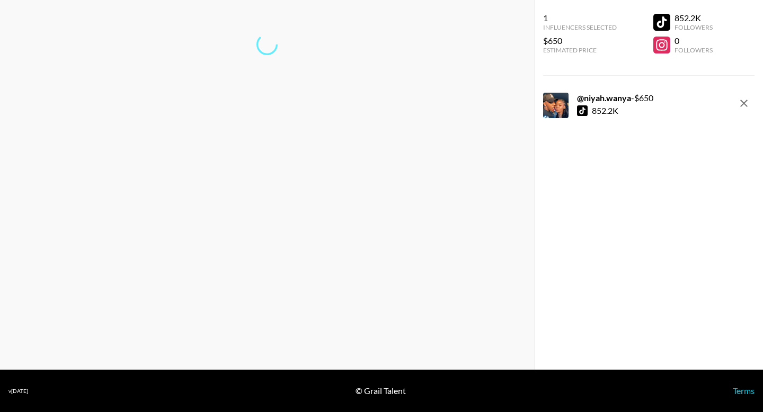
scroll to position [42, 0]
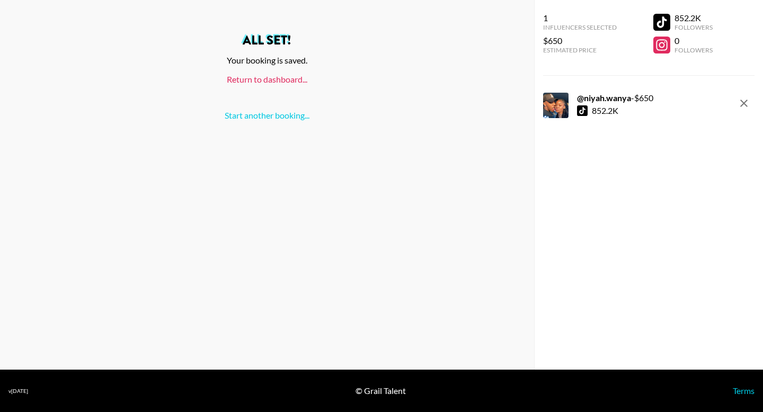
click at [267, 78] on link "Return to dashboard..." at bounding box center [267, 79] width 80 height 10
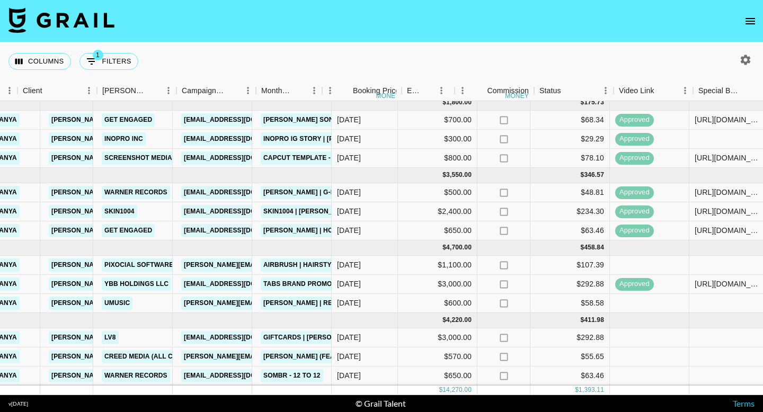
scroll to position [6, 347]
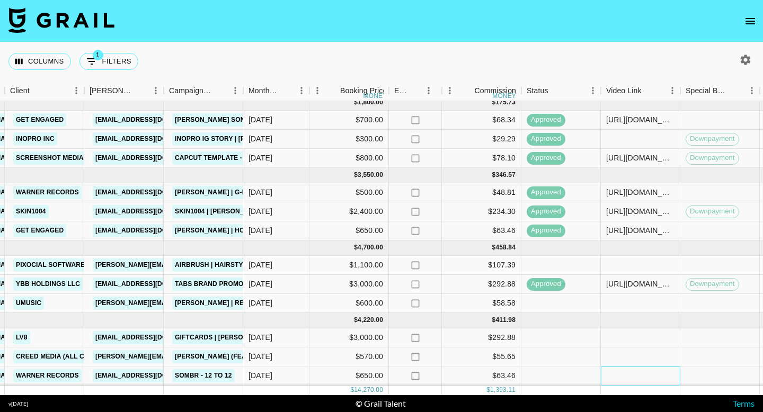
click at [615, 374] on div at bounding box center [640, 375] width 79 height 19
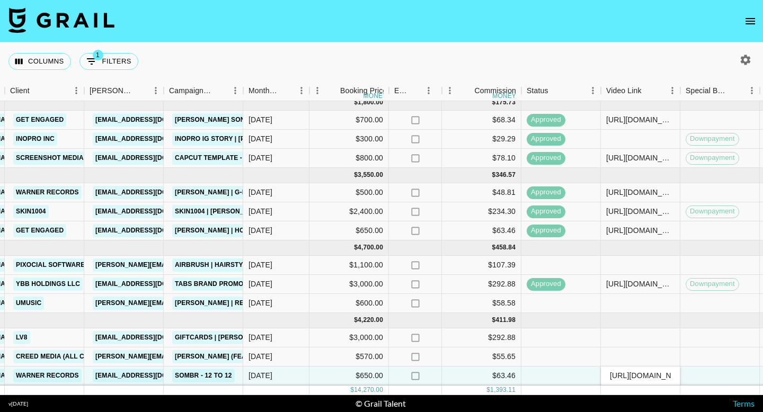
scroll to position [0, 258]
type input "https://www.tiktok.com/@niyah.wanya/video/7533372548977855799?_t=ZT-8ylLc00qLHy…"
click at [620, 364] on div at bounding box center [640, 356] width 79 height 19
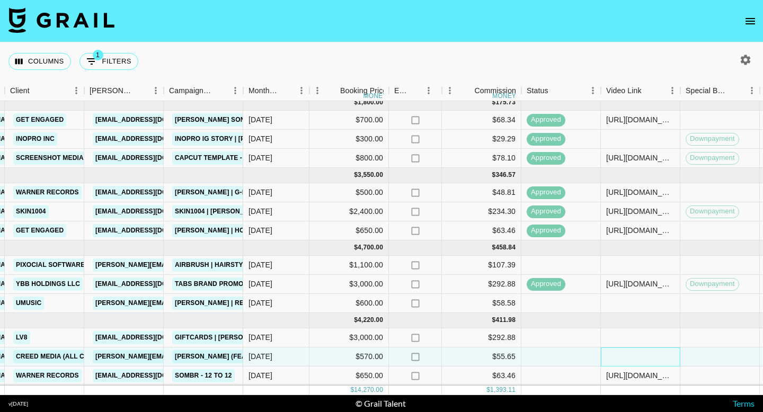
click at [639, 355] on div at bounding box center [640, 356] width 79 height 19
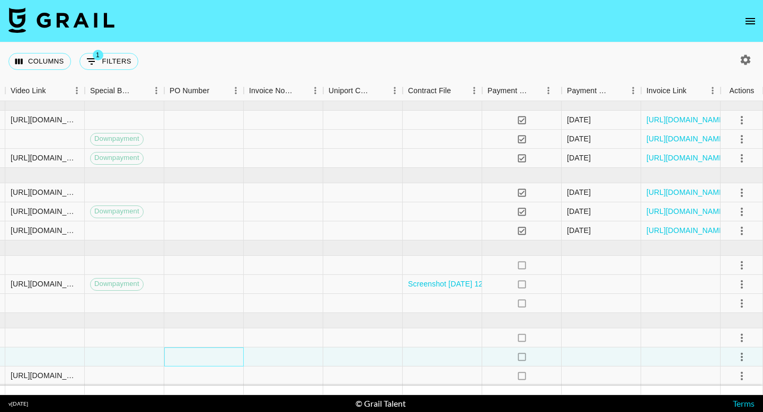
click at [201, 360] on div at bounding box center [203, 356] width 79 height 19
click at [192, 357] on div at bounding box center [203, 356] width 79 height 19
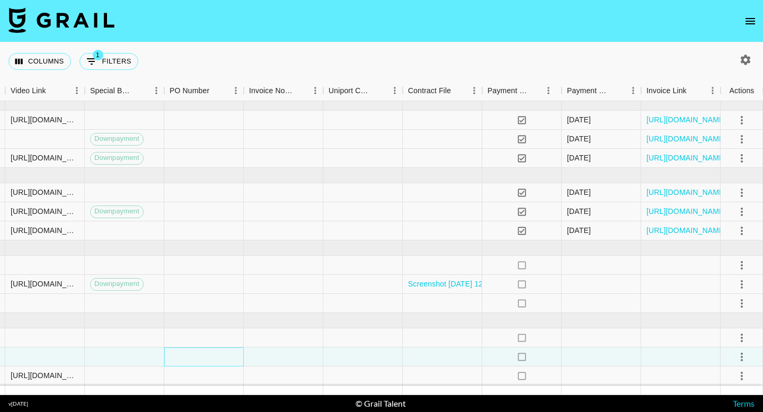
click at [192, 357] on div at bounding box center [203, 356] width 79 height 19
type input "Sys6VXN"
click at [129, 352] on div at bounding box center [124, 356] width 79 height 19
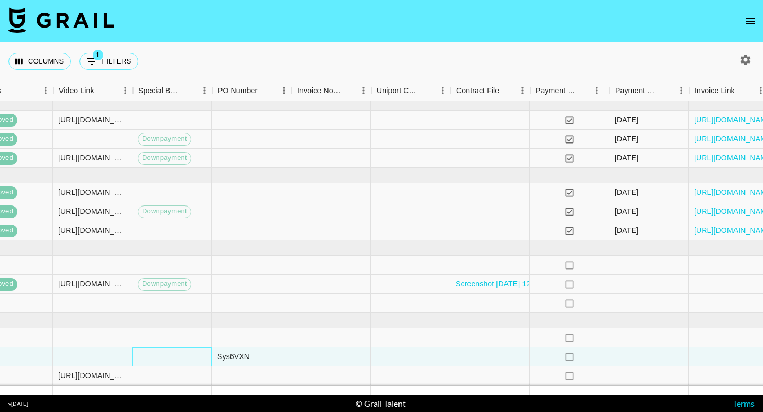
scroll to position [6, 894]
click at [109, 357] on div at bounding box center [92, 356] width 79 height 19
click at [109, 357] on input "text" at bounding box center [93, 356] width 78 height 8
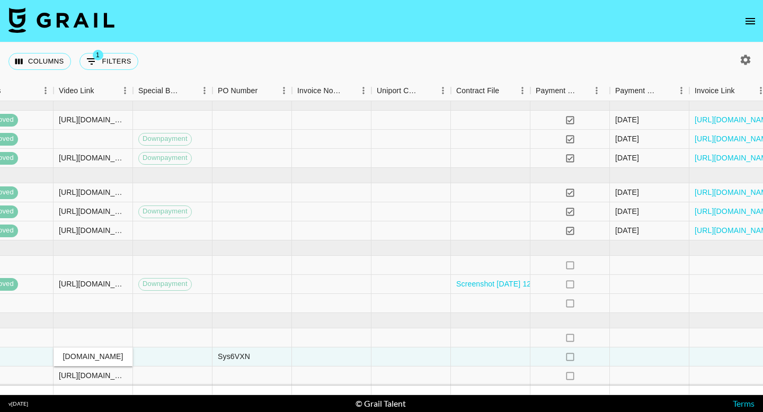
type input "https://www.instagram.com/reel/DNCB_6iSvVW/?igsh=eGJ5eDI2ZjdvcGp3"
click at [327, 357] on div at bounding box center [331, 356] width 79 height 19
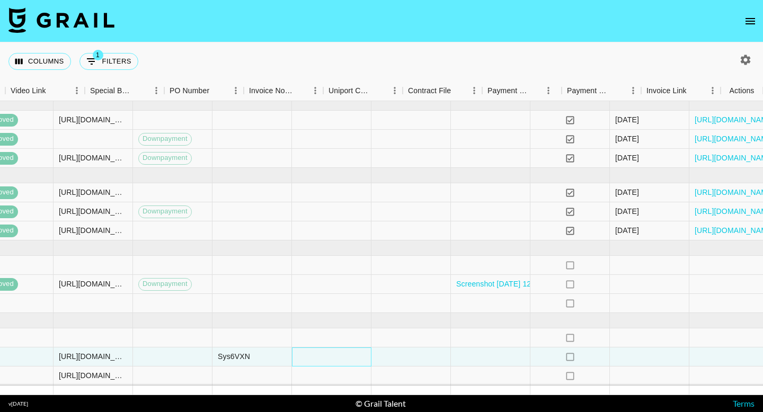
scroll to position [6, 943]
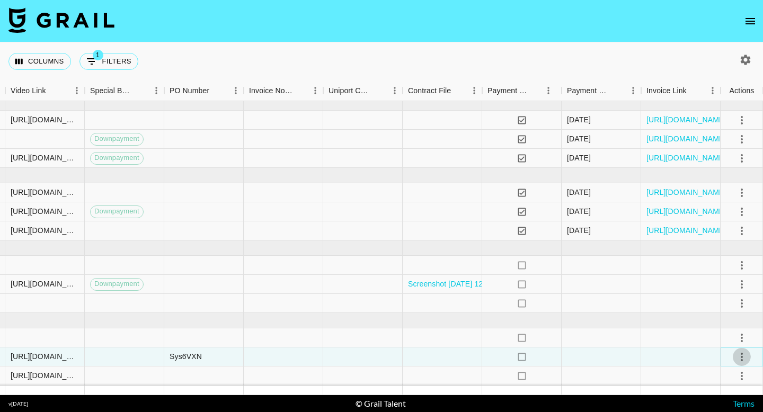
click at [737, 357] on icon "select merge strategy" at bounding box center [741, 357] width 13 height 13
click at [719, 333] on div "Approve" at bounding box center [718, 334] width 32 height 13
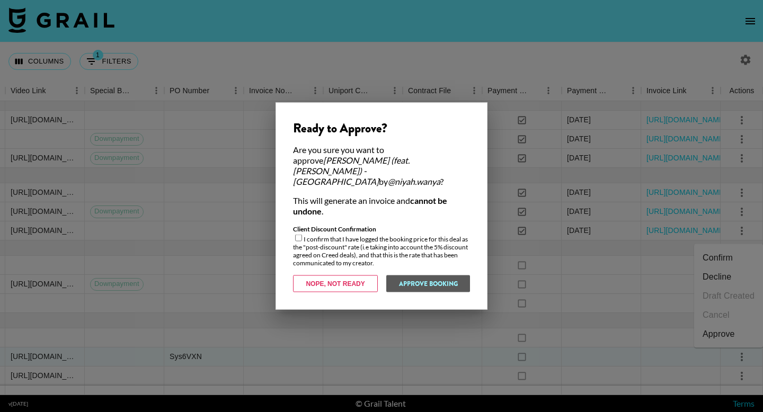
click at [303, 236] on div "Client Discount Confirmation I confirm that I have logged the booking price for…" at bounding box center [381, 246] width 177 height 42
click at [300, 236] on input "checkbox" at bounding box center [298, 238] width 7 height 7
checkbox input "true"
click at [417, 278] on button "Approve Booking" at bounding box center [428, 283] width 84 height 17
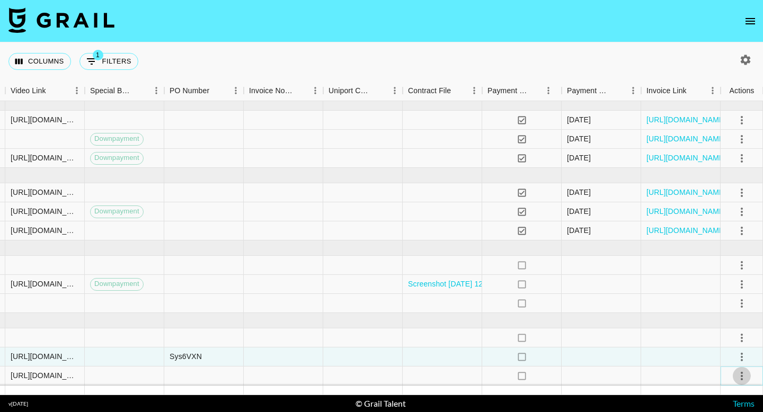
click at [740, 380] on icon "select merge strategy" at bounding box center [741, 376] width 2 height 8
click at [710, 351] on div "Approve" at bounding box center [718, 353] width 32 height 13
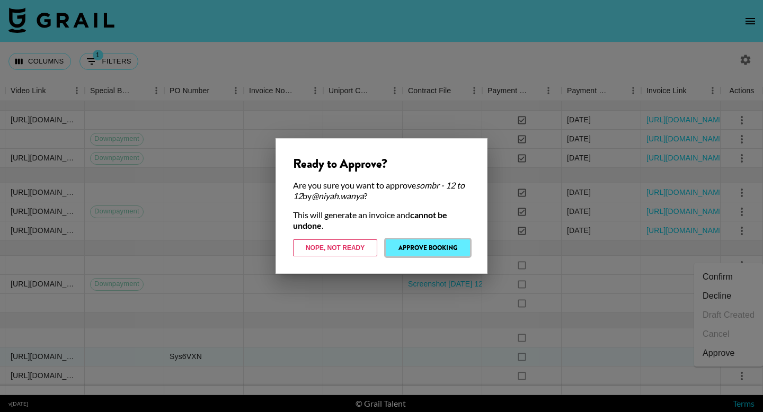
click at [420, 245] on button "Approve Booking" at bounding box center [428, 247] width 84 height 17
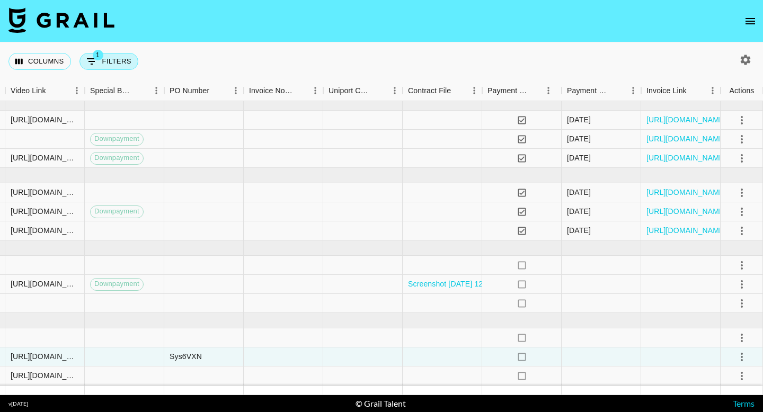
click at [105, 65] on button "1 Filters" at bounding box center [108, 61] width 59 height 17
select select "talentName"
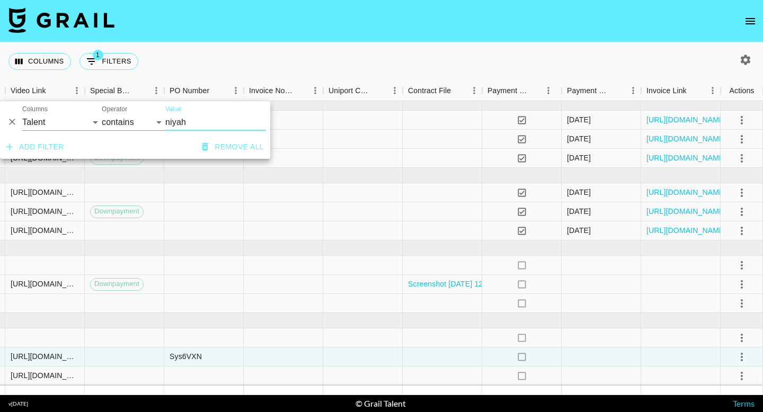
click at [203, 123] on input "niyah" at bounding box center [215, 122] width 101 height 17
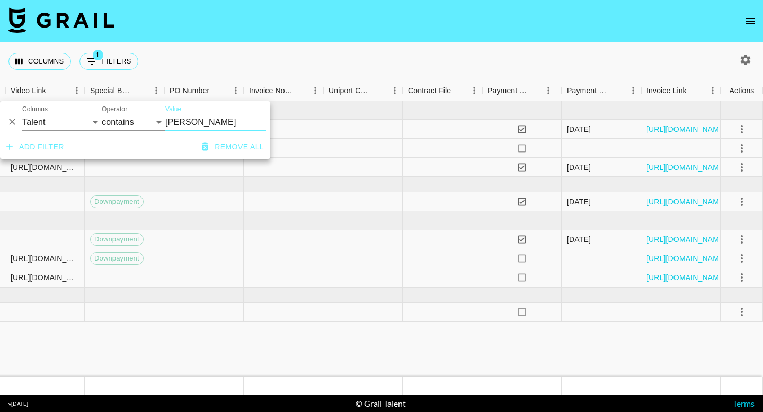
scroll to position [0, 943]
type input "ryan"
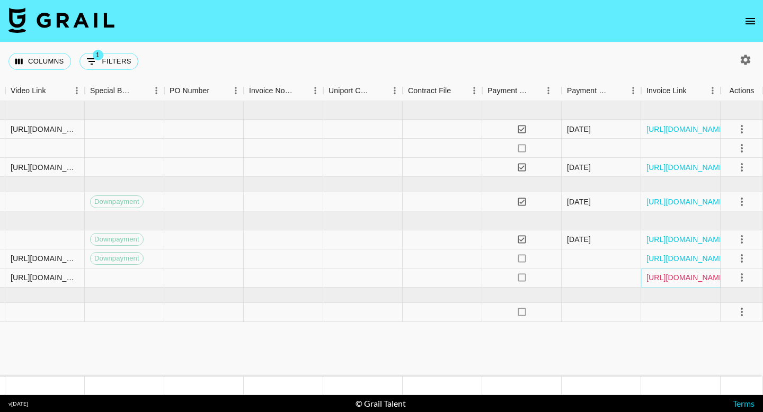
click at [658, 277] on link "[URL][DOMAIN_NAME]" at bounding box center [686, 277] width 80 height 11
